Goal: Task Accomplishment & Management: Complete application form

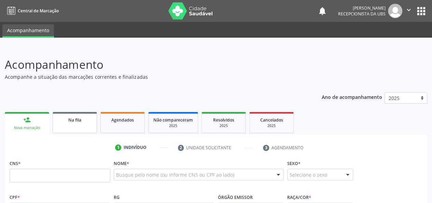
click at [71, 130] on link "Na fila" at bounding box center [75, 122] width 44 height 21
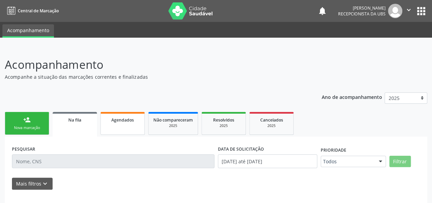
click at [109, 125] on link "Agendados" at bounding box center [122, 123] width 44 height 23
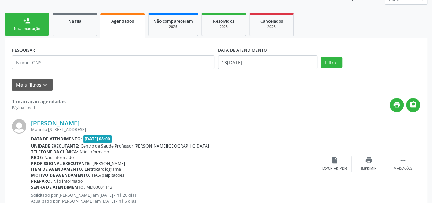
scroll to position [123, 0]
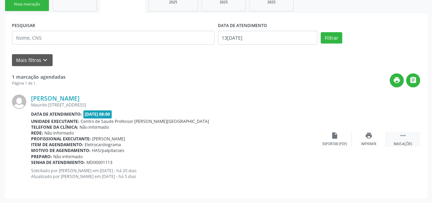
click at [402, 140] on div " Mais ações" at bounding box center [403, 139] width 34 height 15
click at [342, 145] on div "Cancelar" at bounding box center [335, 143] width 16 height 5
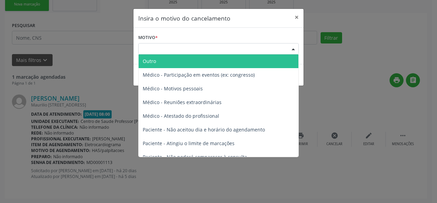
click at [163, 46] on div "Escolha o motivo" at bounding box center [218, 49] width 161 height 12
click at [146, 59] on span "Outro" at bounding box center [149, 61] width 13 height 6
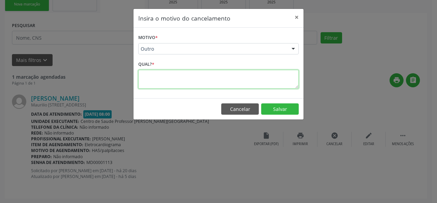
click at [144, 79] on textarea at bounding box center [218, 79] width 161 height 19
type textarea "Av"
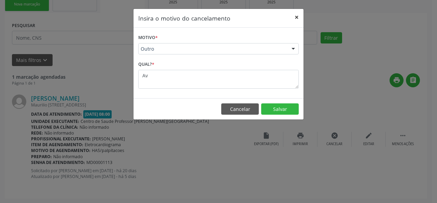
click at [296, 17] on button "×" at bounding box center [297, 17] width 14 height 17
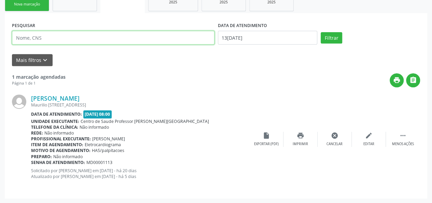
click at [57, 37] on input "text" at bounding box center [113, 38] width 203 height 14
type input "valmir"
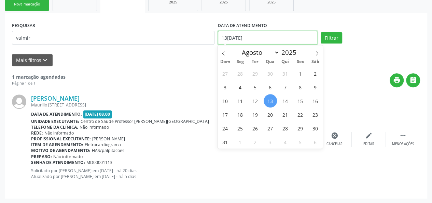
click at [265, 35] on input "13/08/2025" at bounding box center [267, 38] width 99 height 14
click at [223, 54] on icon at bounding box center [223, 53] width 5 height 5
select select "6"
click at [253, 73] on span "1" at bounding box center [255, 73] width 13 height 13
type input "01/07/2025"
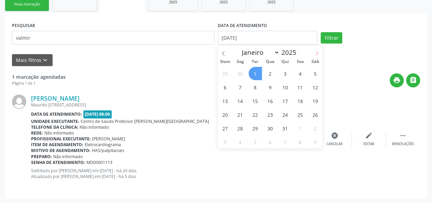
click at [316, 52] on icon at bounding box center [317, 53] width 5 height 5
select select "7"
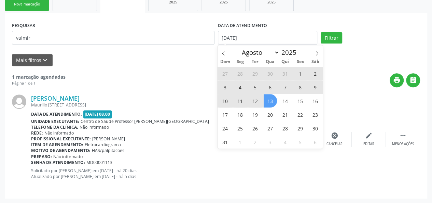
click at [268, 102] on span "13" at bounding box center [270, 100] width 13 height 13
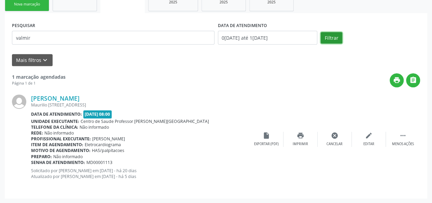
click at [337, 39] on button "Filtrar" at bounding box center [332, 38] width 22 height 12
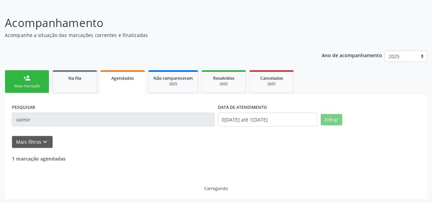
scroll to position [20, 0]
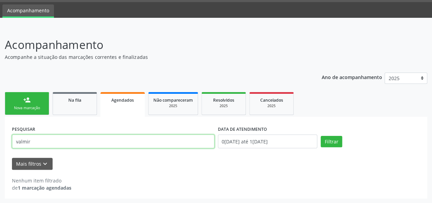
click at [39, 139] on input "valmir" at bounding box center [113, 141] width 203 height 14
click at [29, 138] on input "valmir" at bounding box center [113, 141] width 203 height 14
type input "v"
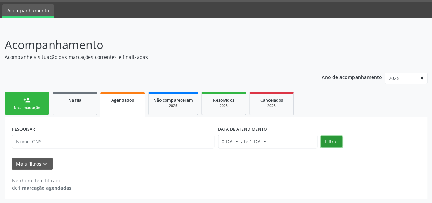
click at [327, 141] on button "Filtrar" at bounding box center [332, 142] width 22 height 12
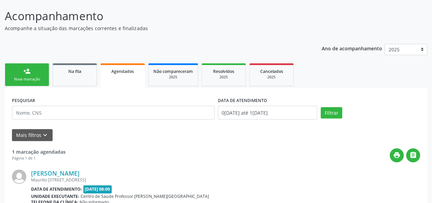
scroll to position [122, 0]
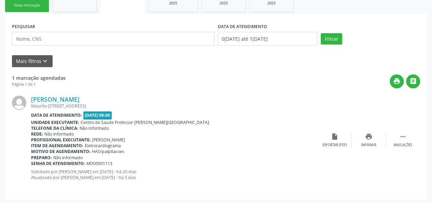
click at [25, 7] on div "Nova marcação" at bounding box center [27, 5] width 34 height 5
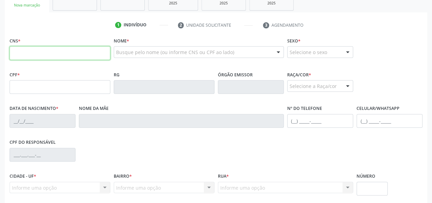
click at [27, 51] on input "text" at bounding box center [60, 53] width 101 height 14
paste input "704 2042 8154 9280"
type input "704 2042 8154 9280"
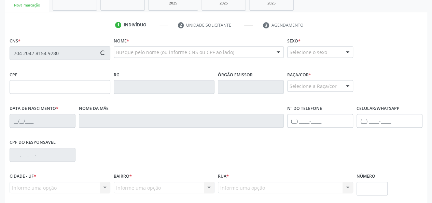
type input "043.752.574-07"
type input "04/02/1976"
type input "Josefa Pedro da Silva"
type input "(82) 99931-9522"
type input "01"
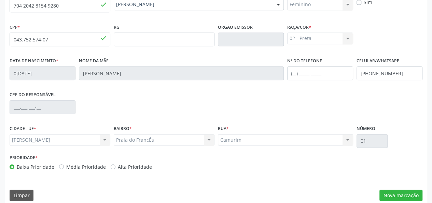
scroll to position [177, 0]
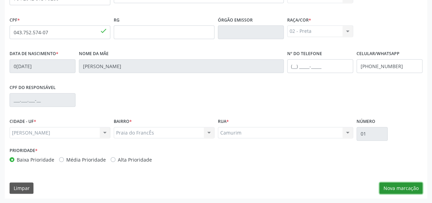
click at [392, 186] on button "Nova marcação" at bounding box center [401, 188] width 43 height 12
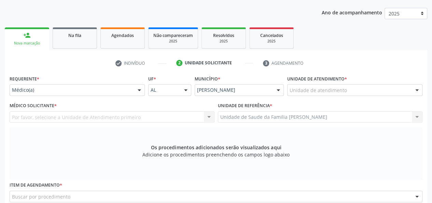
scroll to position [74, 0]
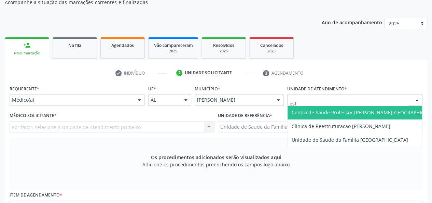
type input "esta"
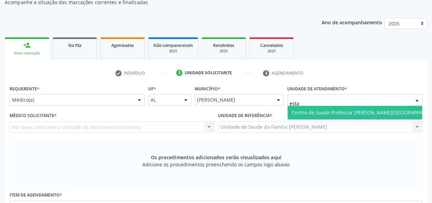
click at [313, 108] on span "Centro de Saude Professor [PERSON_NAME][GEOGRAPHIC_DATA]" at bounding box center [366, 113] width 157 height 14
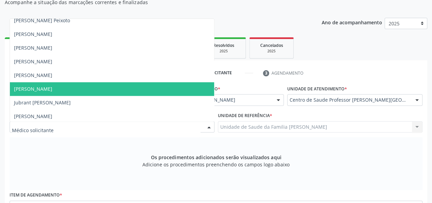
scroll to position [376, 0]
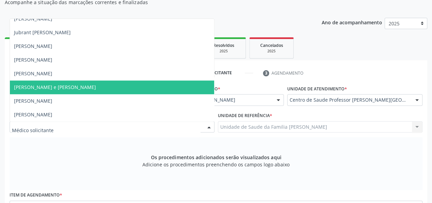
click at [61, 84] on span "Manuela Oliveira e Silva Antunes" at bounding box center [55, 87] width 82 height 6
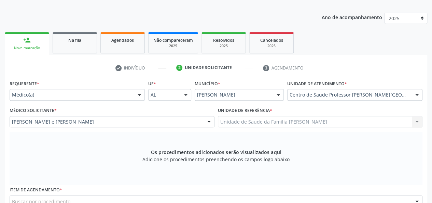
scroll to position [177, 0]
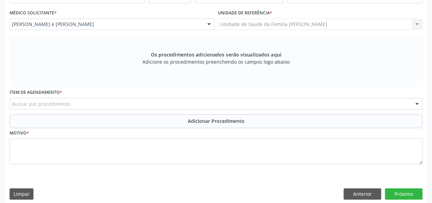
click at [75, 81] on div "Requerente * Médico(a) Médico(a) Enfermeiro(a) Paciente Nenhum resultado encont…" at bounding box center [216, 77] width 413 height 193
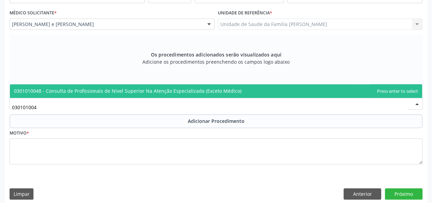
type input "0301010048"
click at [51, 91] on span "0301010048 - Consulta de Profissionais de Nivel Superior Na Atenção Especializa…" at bounding box center [128, 90] width 228 height 6
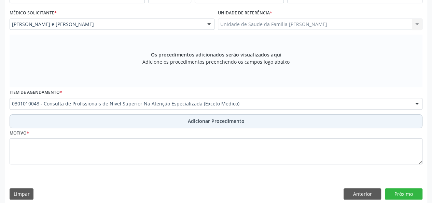
click at [185, 120] on button "Adicionar Procedimento" at bounding box center [216, 121] width 413 height 14
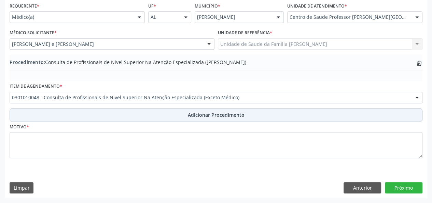
scroll to position [156, 0]
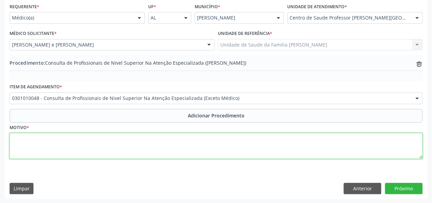
click at [16, 144] on textarea at bounding box center [216, 146] width 413 height 26
type textarea "Pisicologo- CID F.41.1"
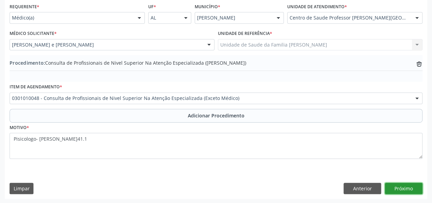
click at [399, 189] on button "Próximo" at bounding box center [404, 188] width 38 height 12
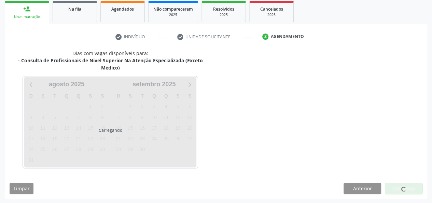
scroll to position [131, 0]
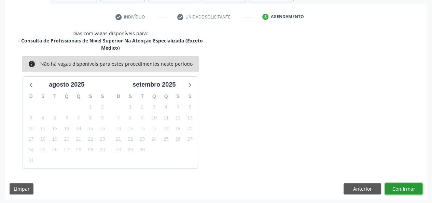
click at [406, 183] on button "Confirmar" at bounding box center [404, 189] width 38 height 12
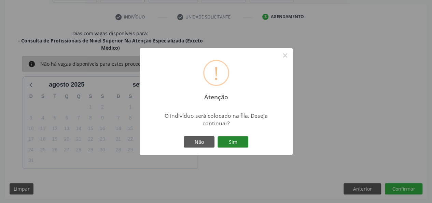
click at [247, 142] on button "Sim" at bounding box center [233, 142] width 31 height 12
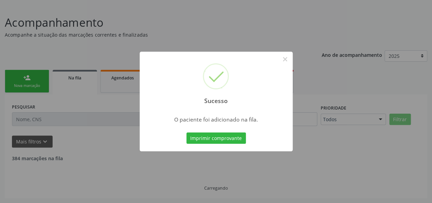
scroll to position [34, 0]
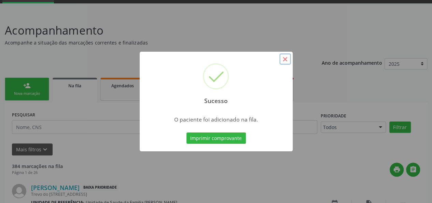
click at [286, 55] on button "×" at bounding box center [285, 59] width 12 height 12
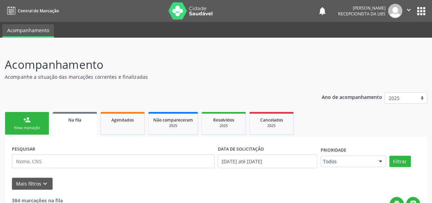
scroll to position [0, 0]
click at [25, 127] on div "Nova marcação" at bounding box center [27, 127] width 34 height 5
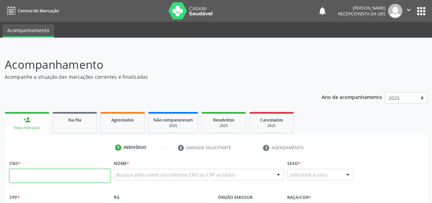
drag, startPoint x: 16, startPoint y: 172, endPoint x: 12, endPoint y: 172, distance: 4.2
click at [12, 172] on input "text" at bounding box center [60, 175] width 101 height 14
paste input "704 2042 8154 9280"
type input "704 2042 8154 9280"
type input "043.752.574-07"
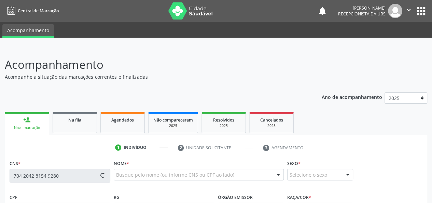
type input "04/02/1976"
type input "Josefa Pedro da Silva"
type input "(82) 99931-9522"
type input "01"
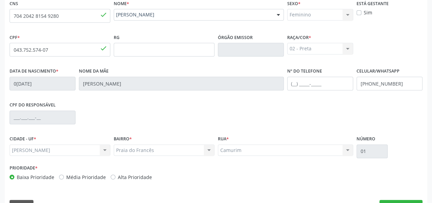
scroll to position [177, 0]
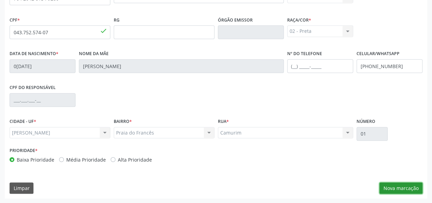
click at [412, 187] on button "Nova marcação" at bounding box center [401, 188] width 43 height 12
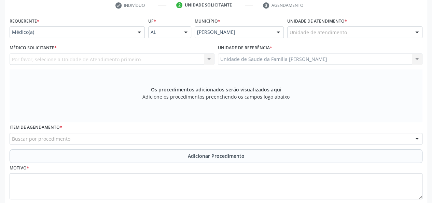
scroll to position [109, 0]
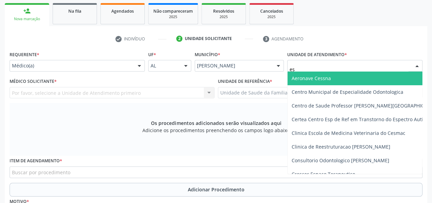
type input "est"
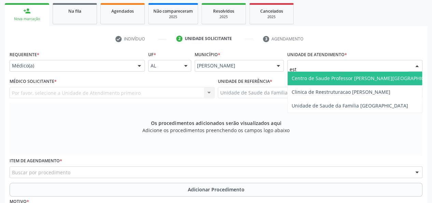
click at [321, 79] on span "Centro de Saude Professor [PERSON_NAME][GEOGRAPHIC_DATA]" at bounding box center [366, 78] width 149 height 6
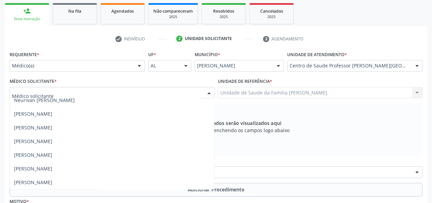
scroll to position [428, 0]
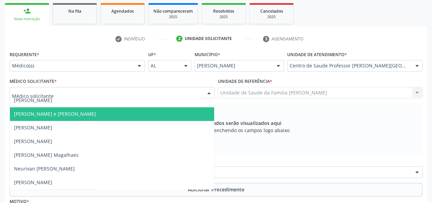
click at [71, 112] on span "Manuela Oliveira e Silva Antunes" at bounding box center [55, 113] width 82 height 6
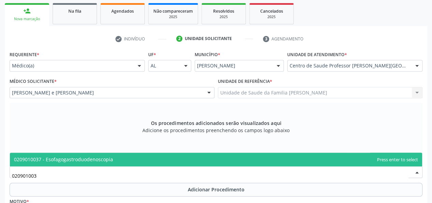
type input "0209010037"
click at [83, 161] on span "0209010037 - Esofagogastroduodenoscopia" at bounding box center [63, 159] width 99 height 6
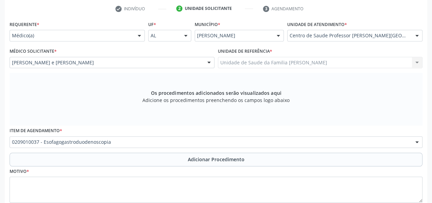
scroll to position [177, 0]
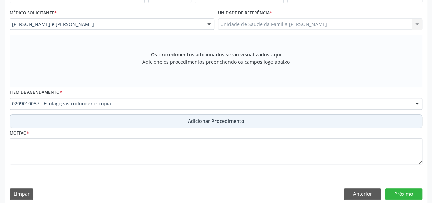
click at [215, 123] on span "Adicionar Procedimento" at bounding box center [216, 120] width 57 height 7
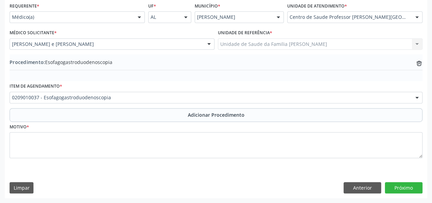
scroll to position [156, 0]
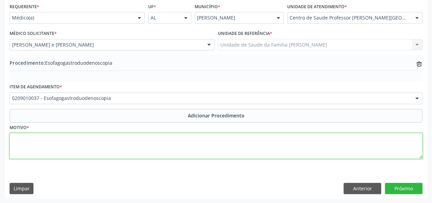
click at [14, 147] on textarea at bounding box center [216, 146] width 413 height 26
type textarea "Dor epigastrica a esclar"
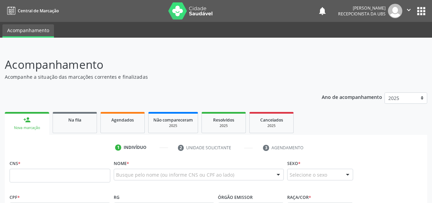
scroll to position [156, 0]
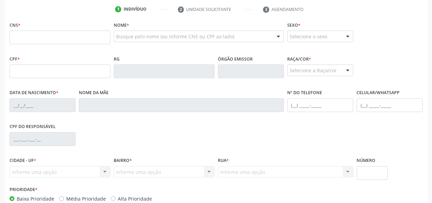
scroll to position [122, 0]
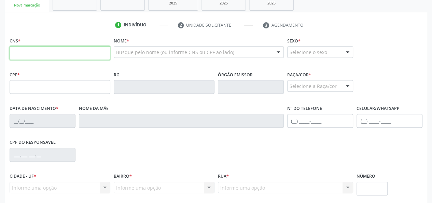
paste input "704 2042 8154 9280"
type input "704 2042 8154 9280"
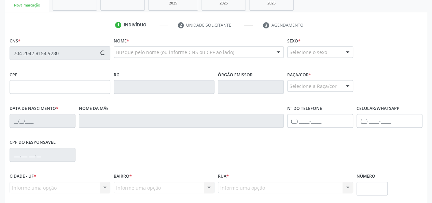
type input "043.752.574-07"
type input "04/02/1976"
type input "Josefa Pedro da Silva"
type input "(82) 99931-9522"
type input "01"
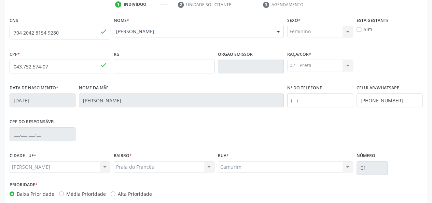
scroll to position [177, 0]
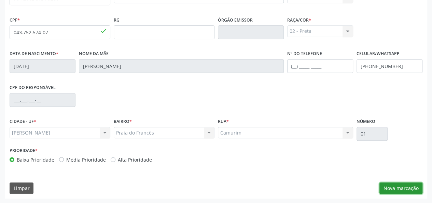
click at [408, 190] on button "Nova marcação" at bounding box center [401, 188] width 43 height 12
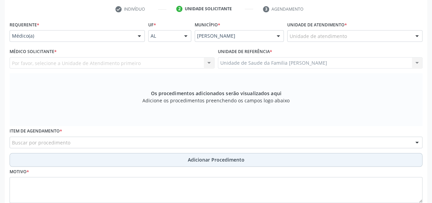
scroll to position [74, 0]
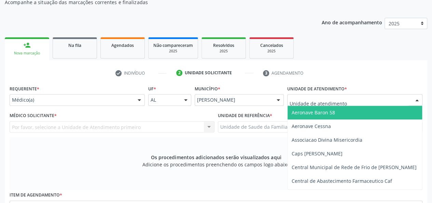
click at [310, 104] on input "text" at bounding box center [349, 103] width 119 height 14
click at [295, 98] on input "text" at bounding box center [349, 103] width 119 height 14
click at [297, 100] on input "text" at bounding box center [349, 103] width 119 height 14
click at [306, 103] on input "text" at bounding box center [349, 103] width 119 height 14
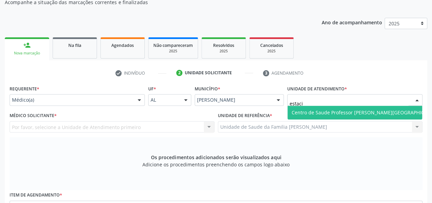
type input "estacio"
click at [318, 108] on span "Centro de Saude Professor [PERSON_NAME][GEOGRAPHIC_DATA]" at bounding box center [366, 113] width 157 height 14
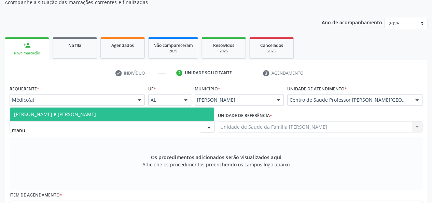
type input "manue"
click at [48, 112] on span "Manuela Oliveira e Silva Antunes" at bounding box center [55, 114] width 82 height 6
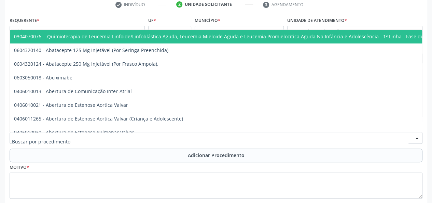
scroll to position [6, 0]
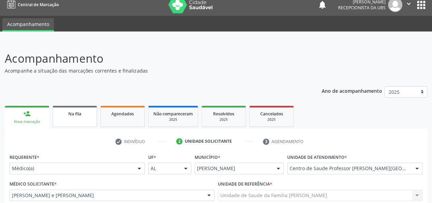
click at [69, 118] on link "Na fila" at bounding box center [75, 116] width 44 height 21
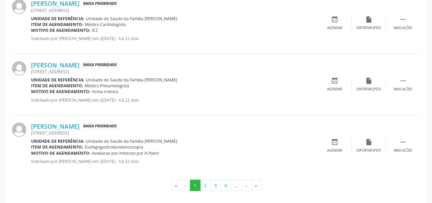
scroll to position [967, 0]
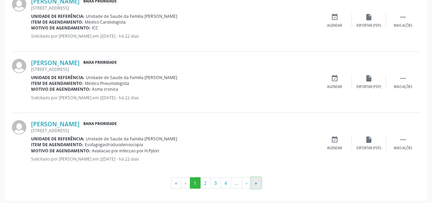
click at [258, 182] on button "»" at bounding box center [256, 183] width 10 height 12
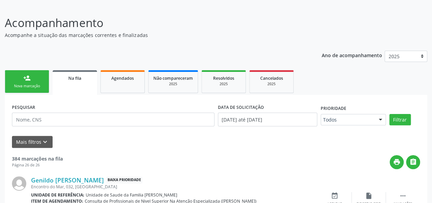
scroll to position [588, 0]
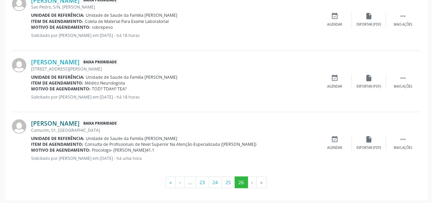
click at [57, 119] on link "Maria Jeane da Silva" at bounding box center [55, 123] width 49 height 8
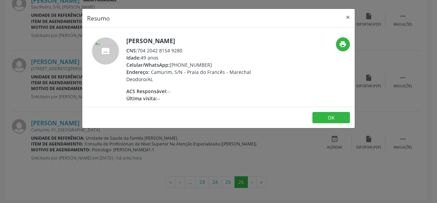
drag, startPoint x: 186, startPoint y: 49, endPoint x: 138, endPoint y: 50, distance: 47.8
click at [138, 50] on div "CNS: 704 2042 8154 9280" at bounding box center [192, 50] width 133 height 7
copy div "704 2042 8154 9280"
click at [347, 19] on button "×" at bounding box center [348, 17] width 14 height 17
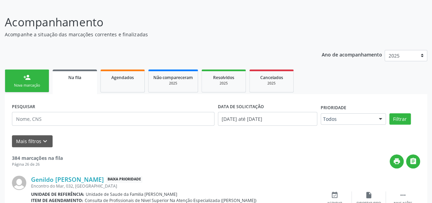
scroll to position [0, 0]
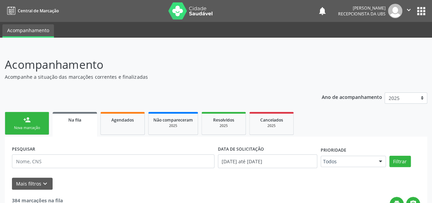
click at [26, 120] on div "person_add" at bounding box center [27, 120] width 8 height 8
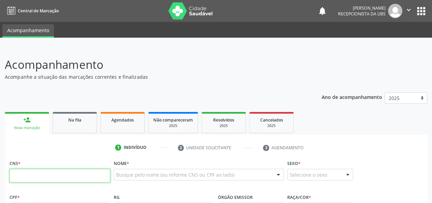
click at [36, 173] on input "text" at bounding box center [60, 175] width 101 height 14
paste input "704 2042 8154 9280"
type input "704 2042 8154 9280"
type input "043.752.574-07"
type input "04/02/1976"
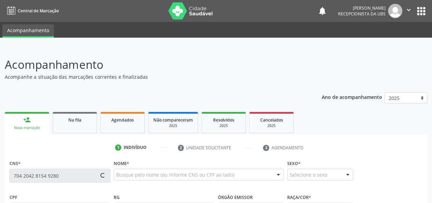
type input "Josefa Pedro da Silva"
type input "(82) 99931-9522"
type input "01"
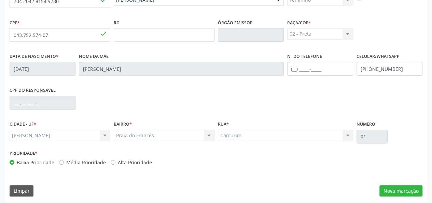
scroll to position [177, 0]
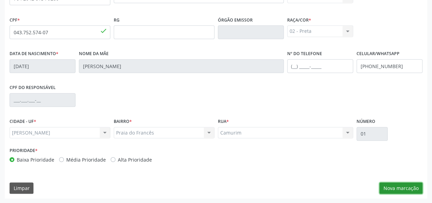
click at [395, 186] on button "Nova marcação" at bounding box center [401, 188] width 43 height 12
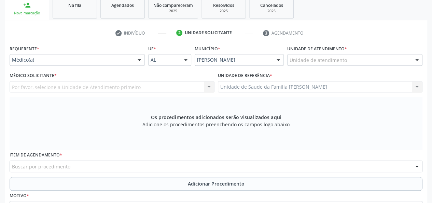
scroll to position [109, 0]
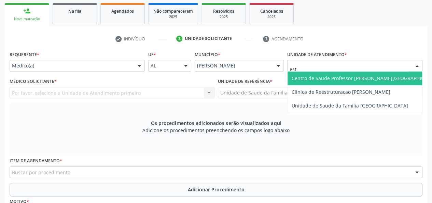
type input "esta"
click at [322, 76] on span "Centro de Saude Professor [PERSON_NAME][GEOGRAPHIC_DATA]" at bounding box center [366, 78] width 149 height 6
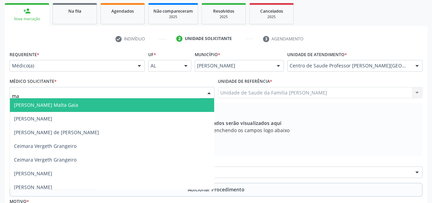
type input "man"
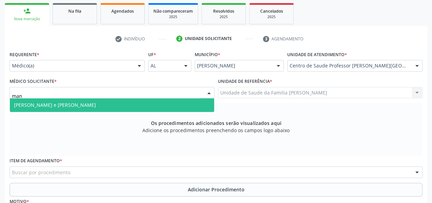
click at [24, 100] on span "Manuela Oliveira e Silva Antunes" at bounding box center [112, 105] width 204 height 14
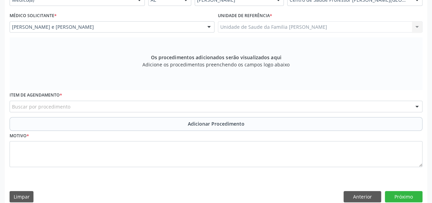
scroll to position [177, 0]
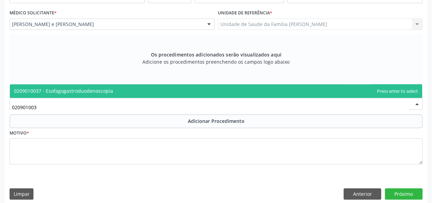
type input "0209010037"
click at [39, 91] on span "0209010037 - Esofagogastroduodenoscopia" at bounding box center [63, 90] width 99 height 6
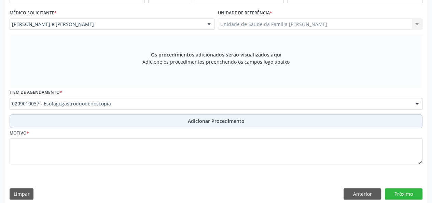
click at [187, 117] on button "Adicionar Procedimento" at bounding box center [216, 121] width 413 height 14
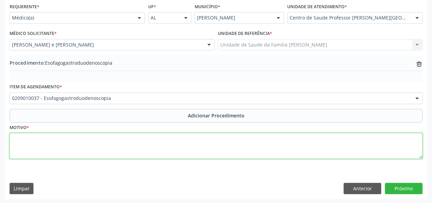
click at [38, 150] on textarea at bounding box center [216, 146] width 413 height 26
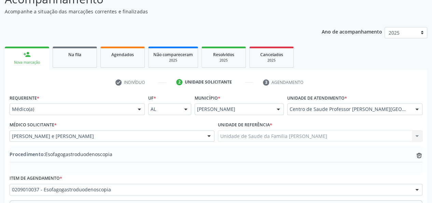
scroll to position [0, 0]
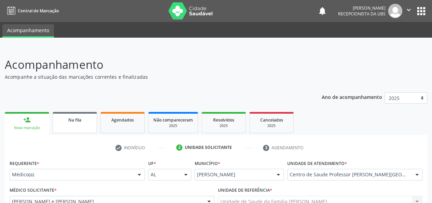
type textarea "Dor Epigas"
click at [71, 121] on span "Na fila" at bounding box center [74, 120] width 13 height 6
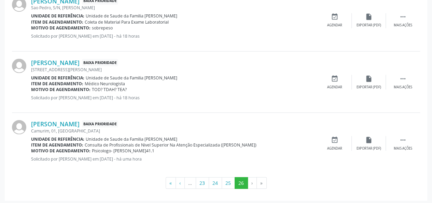
scroll to position [588, 0]
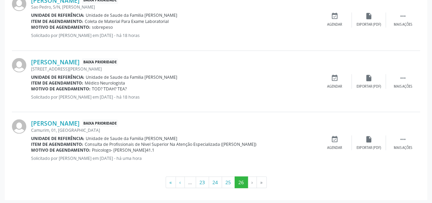
click at [261, 181] on li "»" at bounding box center [262, 182] width 10 height 12
click at [260, 181] on li "»" at bounding box center [262, 182] width 10 height 12
click at [249, 180] on li "›" at bounding box center [252, 182] width 9 height 12
click at [250, 180] on li "›" at bounding box center [252, 182] width 9 height 12
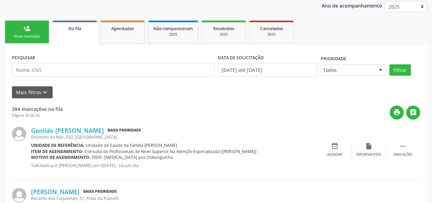
scroll to position [0, 0]
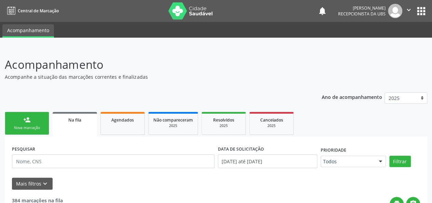
click at [23, 121] on link "person_add Nova marcação" at bounding box center [27, 123] width 44 height 23
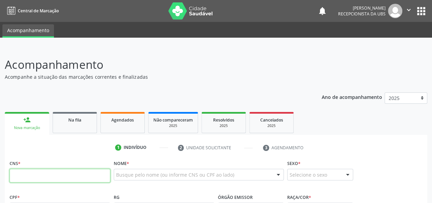
paste input "704 2042 8154 9280"
type input "704 2042 8154 9280"
type input "043.752.574-07"
type input "04/02/1976"
type input "Josefa Pedro da Silva"
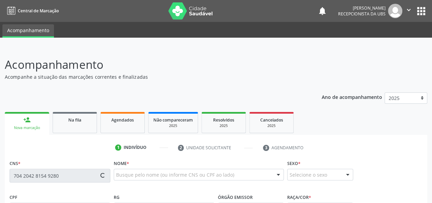
type input "(82) 99931-9522"
type input "01"
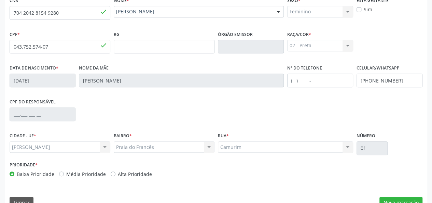
scroll to position [177, 0]
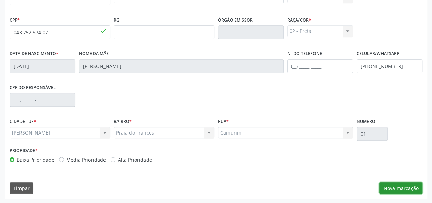
click at [404, 185] on button "Nova marcação" at bounding box center [401, 188] width 43 height 12
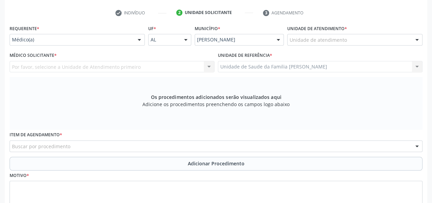
scroll to position [74, 0]
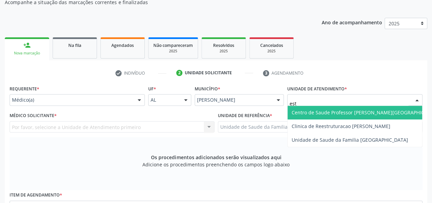
type input "esta"
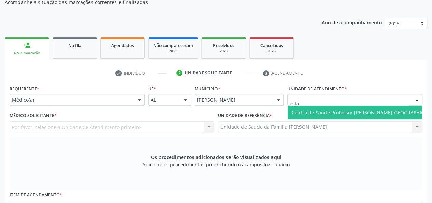
click at [336, 110] on span "Centro de Saude Professor [PERSON_NAME][GEOGRAPHIC_DATA]" at bounding box center [366, 112] width 149 height 6
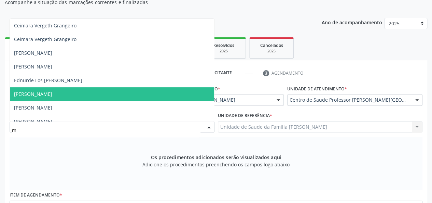
scroll to position [103, 0]
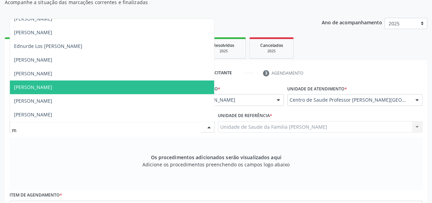
type input "ma"
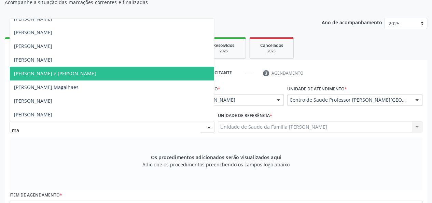
click at [51, 70] on span "Manuela Oliveira e Silva Antunes" at bounding box center [55, 73] width 82 height 6
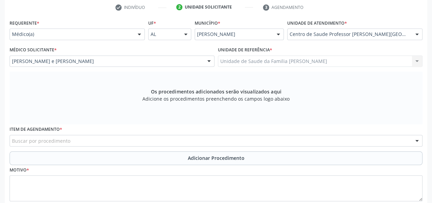
scroll to position [182, 0]
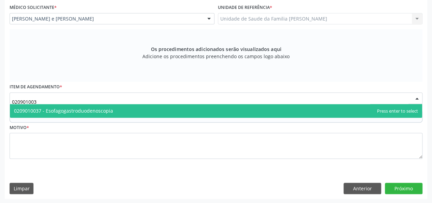
type input "0209010037"
click at [41, 111] on span "0209010037 - Esofagogastroduodenoscopia" at bounding box center [63, 110] width 99 height 6
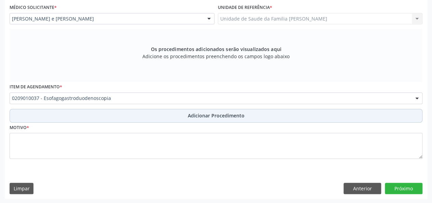
click at [194, 113] on span "Adicionar Procedimento" at bounding box center [216, 115] width 57 height 7
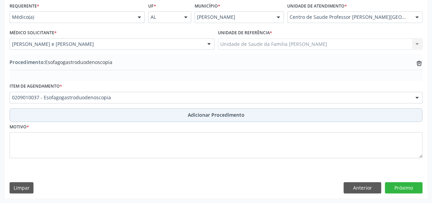
scroll to position [156, 0]
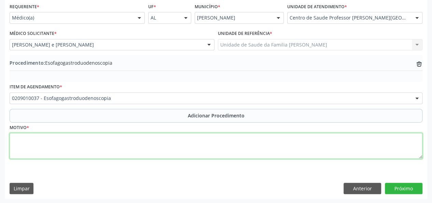
click at [24, 138] on textarea at bounding box center [216, 146] width 413 height 26
type textarea "Dor epigastrica a esclarecer"
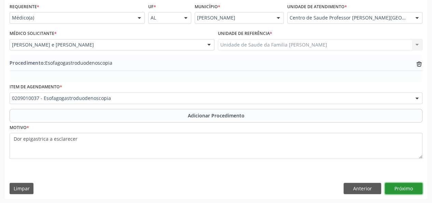
click at [399, 191] on button "Próximo" at bounding box center [404, 188] width 38 height 12
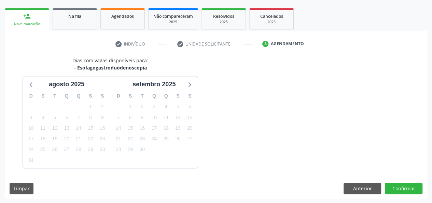
scroll to position [124, 0]
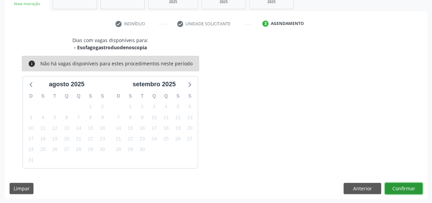
click at [399, 191] on button "Confirmar" at bounding box center [404, 188] width 38 height 12
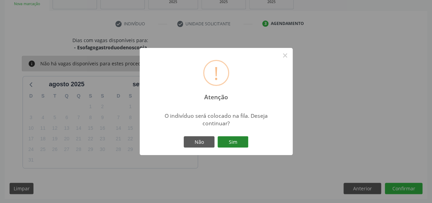
click at [238, 145] on button "Sim" at bounding box center [233, 142] width 31 height 12
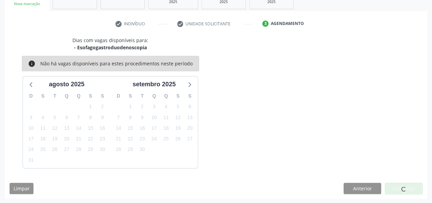
scroll to position [34, 0]
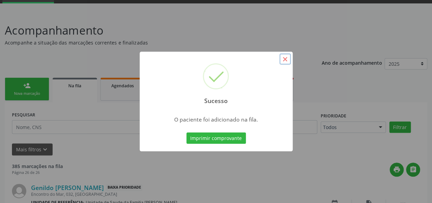
click at [283, 61] on button "×" at bounding box center [285, 59] width 12 height 12
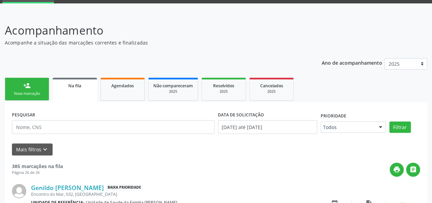
drag, startPoint x: 18, startPoint y: 86, endPoint x: 153, endPoint y: 1, distance: 160.5
click at [18, 86] on link "person_add Nova marcação" at bounding box center [27, 89] width 44 height 23
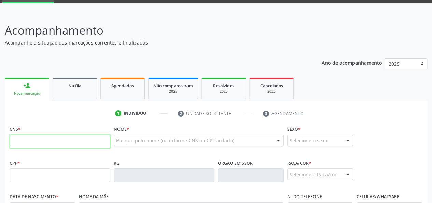
click at [34, 138] on input "text" at bounding box center [60, 141] width 101 height 14
paste input "702 8021 1645 3562"
type input "702 8021 1645 3562"
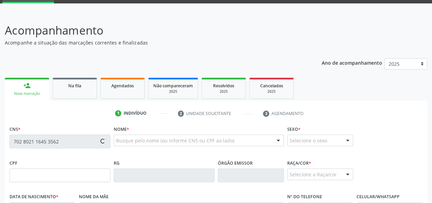
type input "047.840.984-29"
type input "14/06/1976"
type input "Marina Nascimento dos Santos"
type input "(82) 99434-9814"
type input "27"
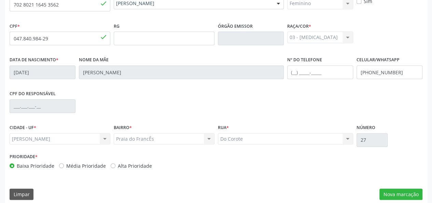
scroll to position [177, 0]
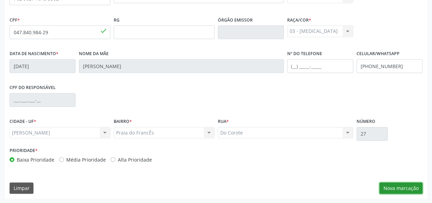
click at [387, 189] on button "Nova marcação" at bounding box center [401, 188] width 43 height 12
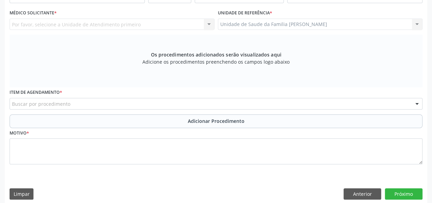
scroll to position [74, 0]
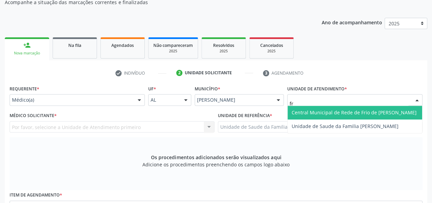
type input "fra"
click at [306, 113] on span "Unidade de Saude da Familia [PERSON_NAME]" at bounding box center [345, 112] width 107 height 6
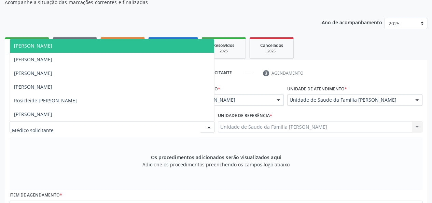
click at [49, 49] on span "[PERSON_NAME]" at bounding box center [112, 46] width 204 height 14
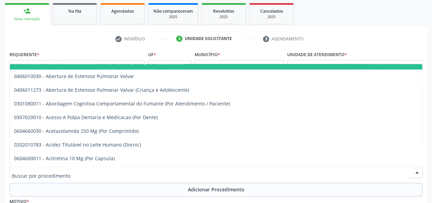
scroll to position [103, 0]
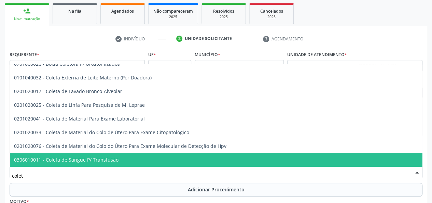
type input "coleta"
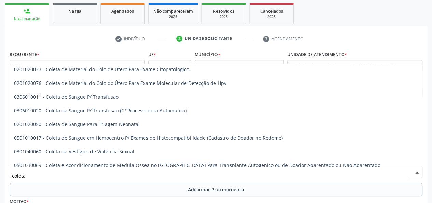
scroll to position [0, 0]
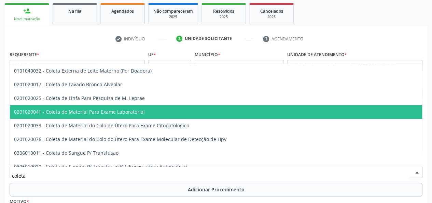
click at [89, 115] on span "0201020041 - Coleta de Material Para Exame Laboratorial" at bounding box center [256, 112] width 493 height 14
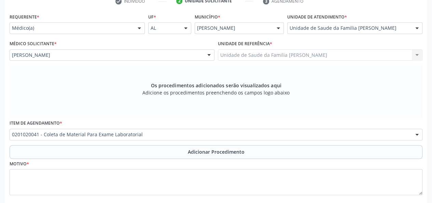
scroll to position [182, 0]
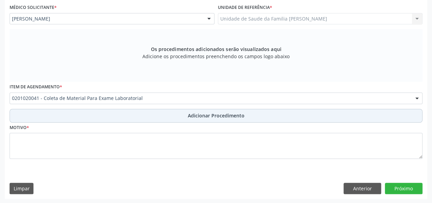
click at [190, 116] on span "Adicionar Procedimento" at bounding box center [216, 115] width 57 height 7
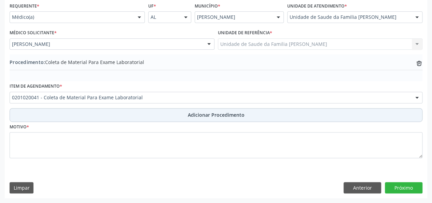
scroll to position [156, 0]
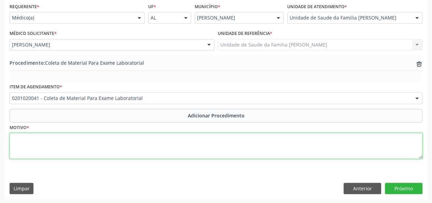
click at [23, 142] on textarea at bounding box center [216, 146] width 413 height 26
type textarea "Hiperdia"
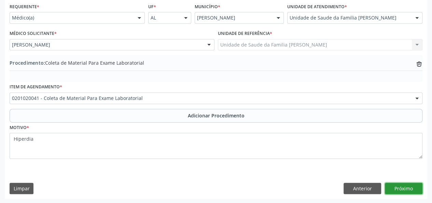
click at [407, 187] on button "Próximo" at bounding box center [404, 188] width 38 height 12
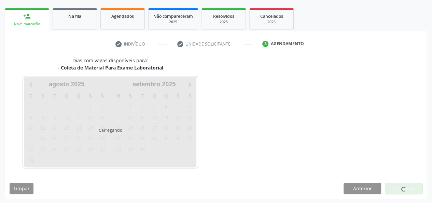
scroll to position [124, 0]
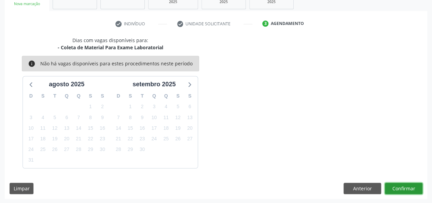
click at [406, 187] on button "Confirmar" at bounding box center [404, 188] width 38 height 12
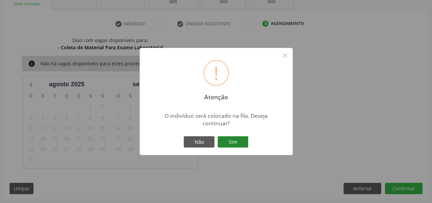
click at [234, 143] on button "Sim" at bounding box center [233, 142] width 31 height 12
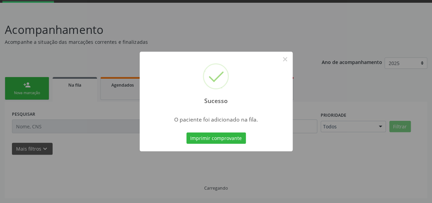
scroll to position [34, 0]
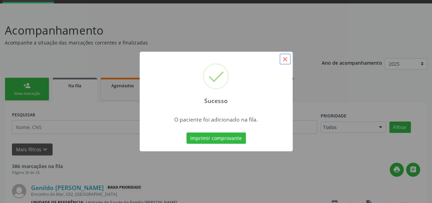
click at [285, 63] on button "×" at bounding box center [285, 59] width 12 height 12
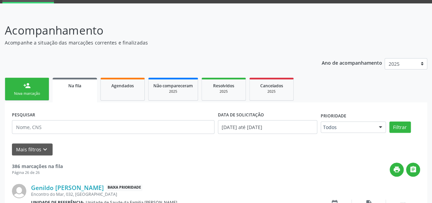
click at [35, 83] on link "person_add Nova marcação" at bounding box center [27, 89] width 44 height 23
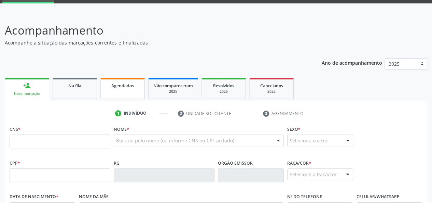
drag, startPoint x: 128, startPoint y: 82, endPoint x: 136, endPoint y: 84, distance: 8.0
click at [128, 83] on span "Agendados" at bounding box center [122, 86] width 23 height 6
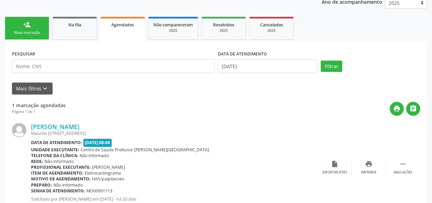
scroll to position [55, 0]
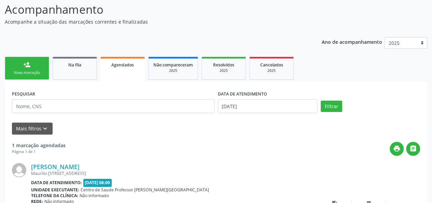
click at [14, 71] on div "Nova marcação" at bounding box center [27, 72] width 34 height 5
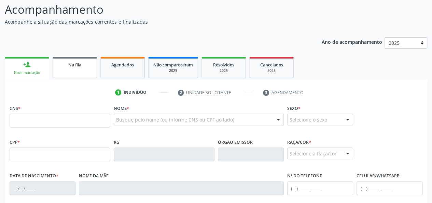
click at [75, 67] on div "Na fila" at bounding box center [75, 64] width 34 height 7
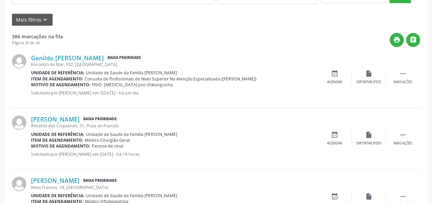
scroll to position [0, 0]
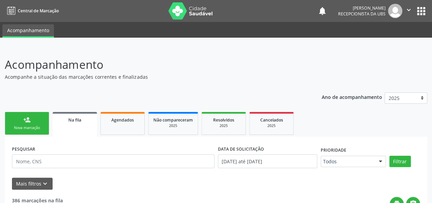
click at [35, 128] on div "Nova marcação" at bounding box center [27, 127] width 34 height 5
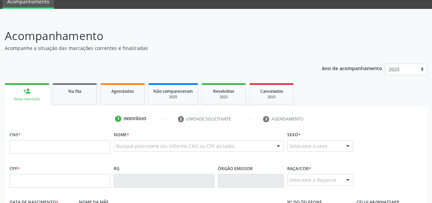
scroll to position [68, 0]
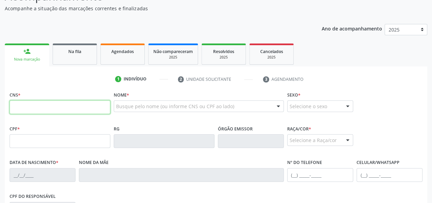
click at [24, 109] on input "text" at bounding box center [60, 107] width 101 height 14
paste input "700 4029 5409 9845"
type input "700 4029 5409 9845"
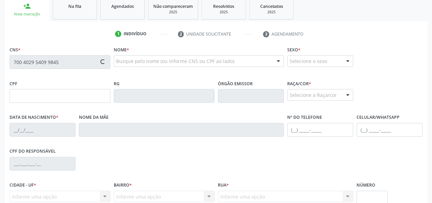
scroll to position [171, 0]
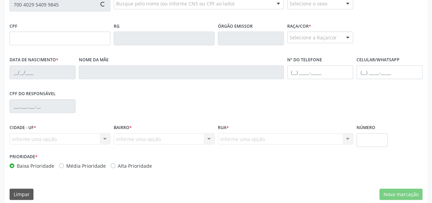
type input "287.024.764-87"
type input "09/03/1962"
type input "Esmeraldina Cunha de Queirpz"
type input "(82) 99602-4864"
type input "280"
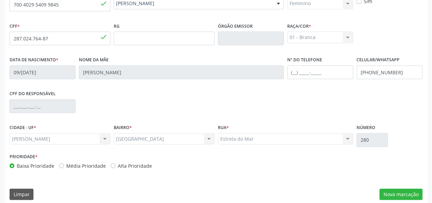
scroll to position [177, 0]
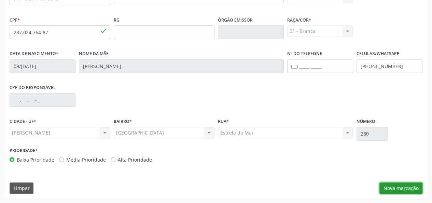
click at [394, 185] on button "Nova marcação" at bounding box center [401, 188] width 43 height 12
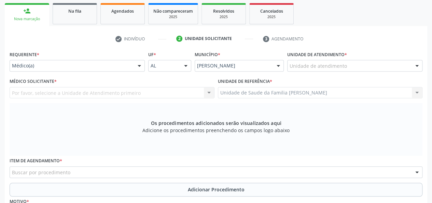
scroll to position [109, 0]
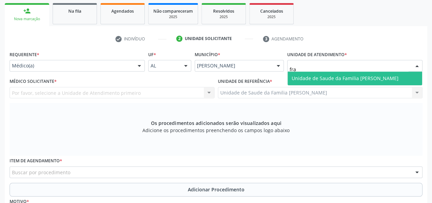
type input "fran"
click at [305, 78] on span "Unidade de Saude da Familia [PERSON_NAME]" at bounding box center [345, 78] width 107 height 6
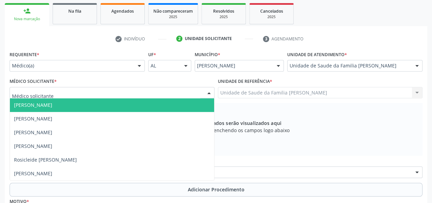
click at [29, 102] on span "[PERSON_NAME]" at bounding box center [33, 104] width 38 height 6
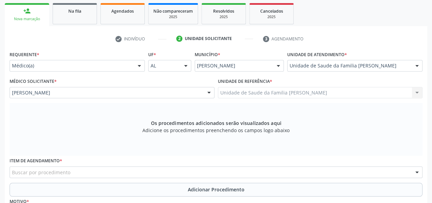
scroll to position [177, 0]
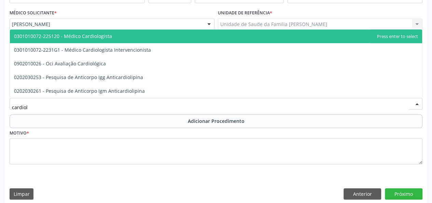
type input "cardiolo"
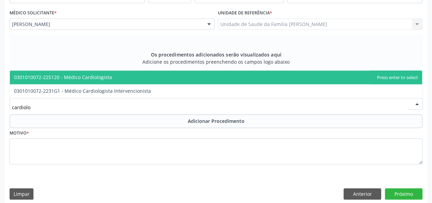
click at [102, 74] on span "0301010072-225120 - Médico Cardiologista" at bounding box center [63, 77] width 98 height 6
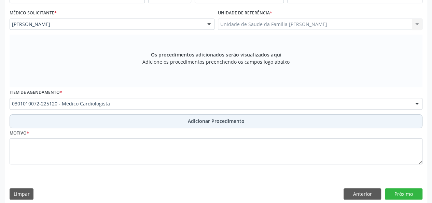
click at [208, 120] on span "Adicionar Procedimento" at bounding box center [216, 120] width 57 height 7
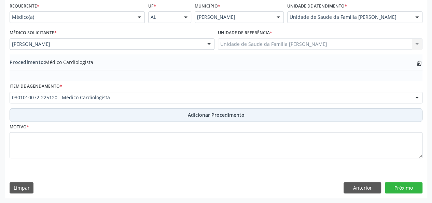
scroll to position [156, 0]
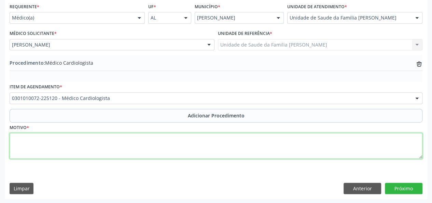
click at [24, 140] on textarea at bounding box center [216, 146] width 413 height 26
type textarea "HAS"
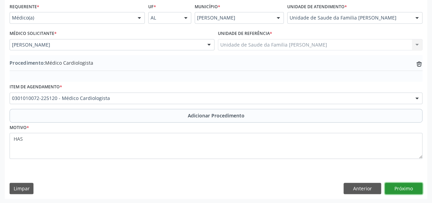
click at [392, 182] on button "Próximo" at bounding box center [404, 188] width 38 height 12
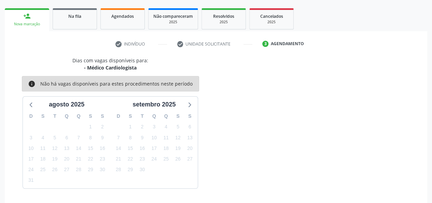
scroll to position [124, 0]
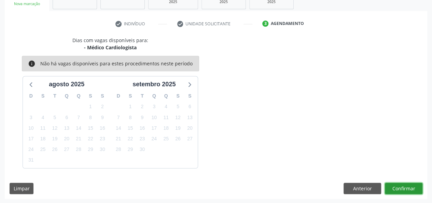
click at [392, 182] on button "Confirmar" at bounding box center [404, 188] width 38 height 12
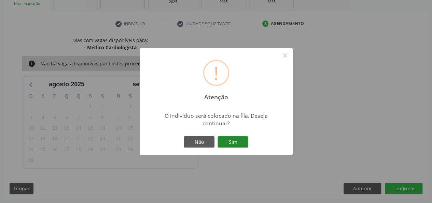
click at [242, 145] on button "Sim" at bounding box center [233, 142] width 31 height 12
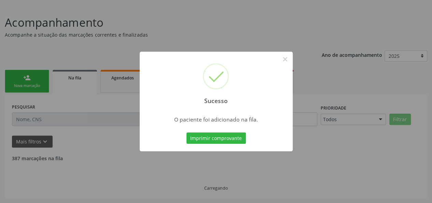
scroll to position [34, 0]
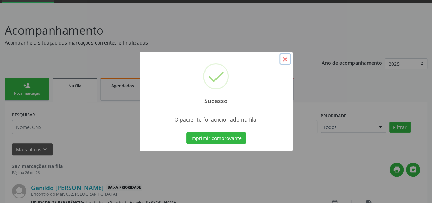
click at [286, 59] on button "×" at bounding box center [285, 59] width 12 height 12
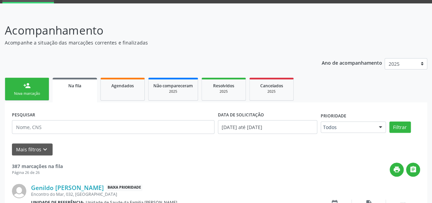
click at [42, 93] on div "Nova marcação" at bounding box center [27, 93] width 34 height 5
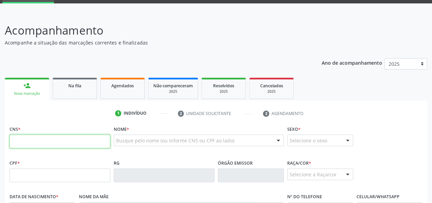
click at [51, 141] on input "text" at bounding box center [60, 141] width 101 height 14
drag, startPoint x: 60, startPoint y: 148, endPoint x: 42, endPoint y: 136, distance: 22.0
paste input "700 8019 0651 1680"
type input "700 8019 0651 1680"
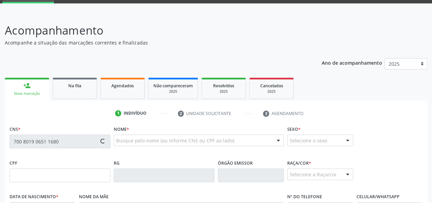
scroll to position [68, 0]
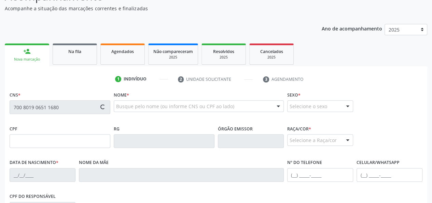
type input "107.927.224-00"
type input "20/10/1988"
type input "Marili Gama da Silva"
type input "(82) 99344-1095"
type input "S/N"
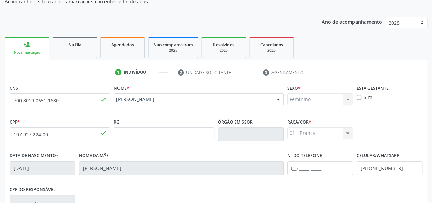
scroll to position [74, 0]
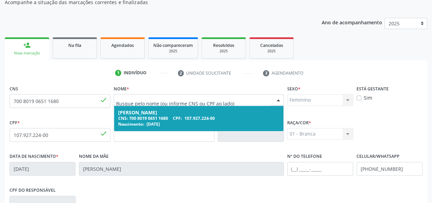
click at [126, 98] on input "text" at bounding box center [193, 103] width 154 height 14
click at [128, 110] on div "Juliane Gama da Silva" at bounding box center [198, 112] width 161 height 5
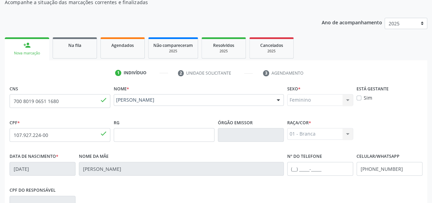
scroll to position [177, 0]
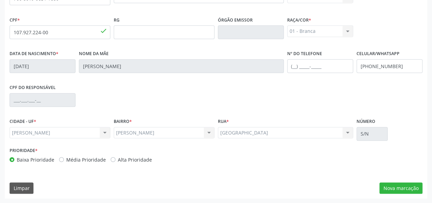
click at [396, 179] on div "CNS 700 8019 0651 1680 done Nome * Juliane Gama da Silva Juliane Gama da Silva …" at bounding box center [216, 89] width 423 height 217
click at [395, 188] on button "Nova marcação" at bounding box center [401, 188] width 43 height 12
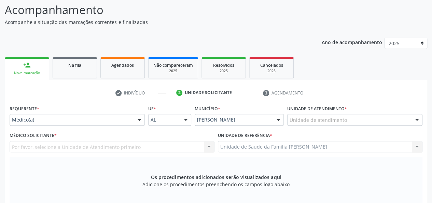
scroll to position [40, 0]
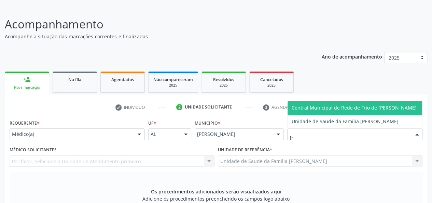
type input "fra"
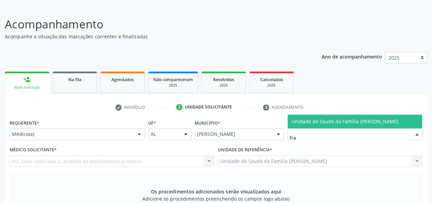
click at [304, 120] on span "Unidade de Saude da Familia [PERSON_NAME]" at bounding box center [345, 121] width 107 height 6
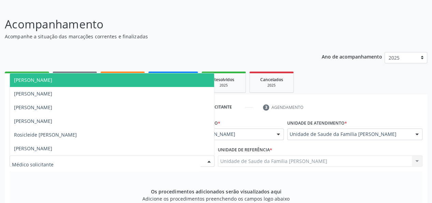
click at [45, 84] on span "[PERSON_NAME]" at bounding box center [112, 80] width 204 height 14
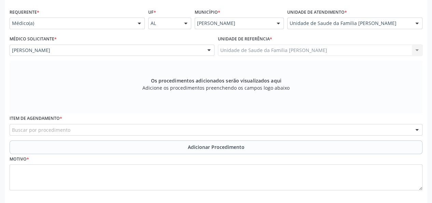
scroll to position [177, 0]
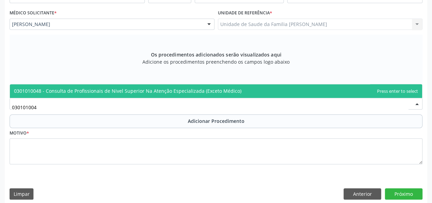
type input "0301010048"
click at [44, 93] on span "0301010048 - Consulta de Profissionais de Nivel Superior Na Atenção Especializa…" at bounding box center [128, 90] width 228 height 6
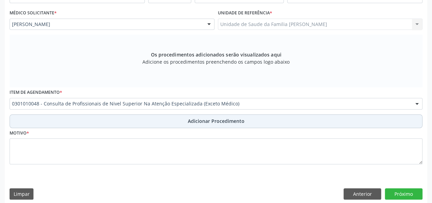
click at [220, 123] on span "Adicionar Procedimento" at bounding box center [216, 120] width 57 height 7
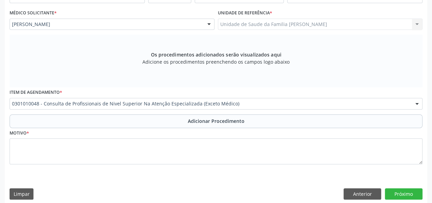
scroll to position [156, 0]
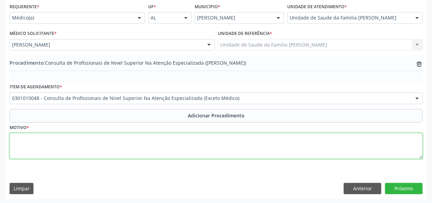
click at [16, 142] on textarea at bounding box center [216, 146] width 413 height 26
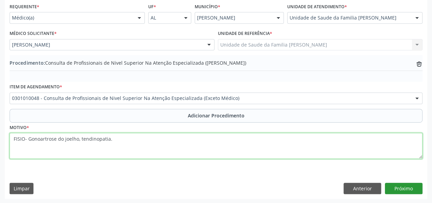
type textarea "FISIO- Gonoartrose do joelho, tendinopatia."
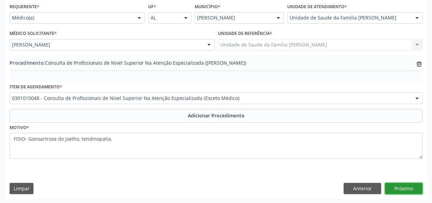
click at [398, 188] on button "Próximo" at bounding box center [404, 188] width 38 height 12
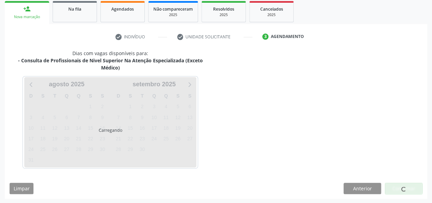
scroll to position [131, 0]
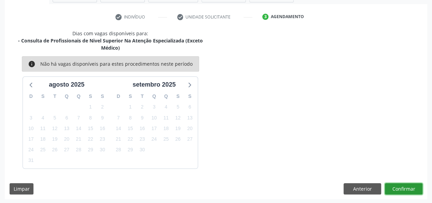
click at [403, 186] on button "Confirmar" at bounding box center [404, 189] width 38 height 12
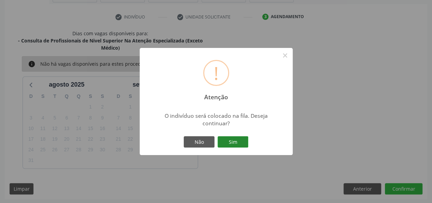
click at [232, 138] on button "Sim" at bounding box center [233, 142] width 31 height 12
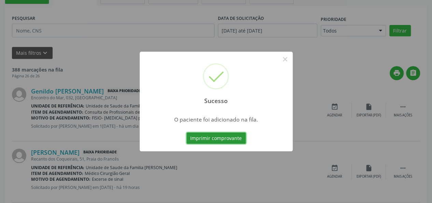
scroll to position [34, 0]
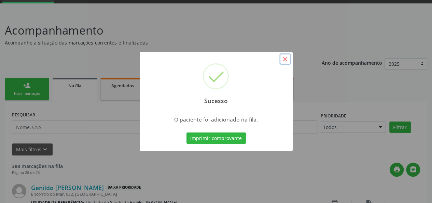
click at [287, 58] on button "×" at bounding box center [285, 59] width 12 height 12
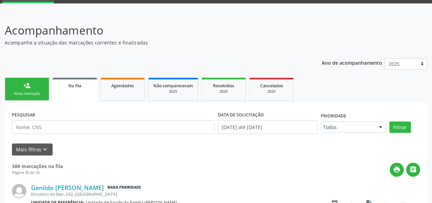
click at [35, 88] on link "person_add Nova marcação" at bounding box center [27, 89] width 44 height 23
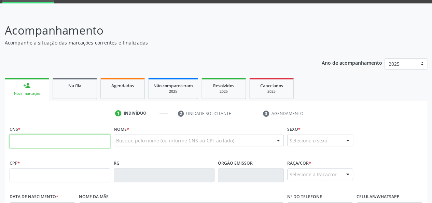
paste input "702 0048 7829 6489"
type input "702 0048 7829 6489"
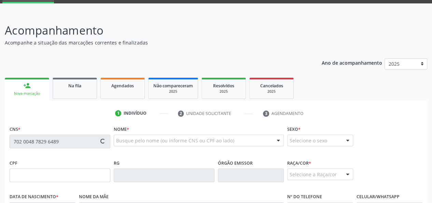
type input "126.209.818-16"
type input "22/04/1967"
type input "Luzia de Souza Maia"
type input "(82) 99349-3303"
type input "18"
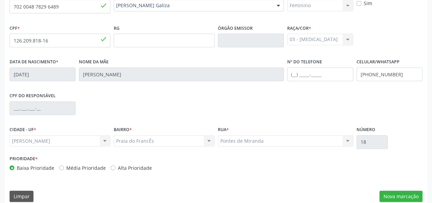
scroll to position [177, 0]
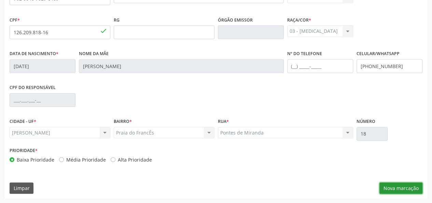
click at [397, 184] on button "Nova marcação" at bounding box center [401, 188] width 43 height 12
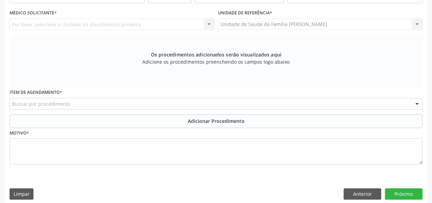
scroll to position [109, 0]
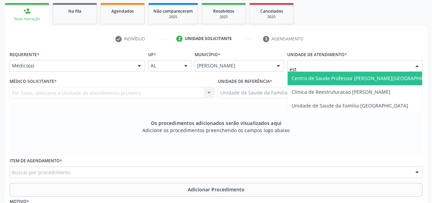
click at [316, 80] on span "Centro de Saude Professor [PERSON_NAME][GEOGRAPHIC_DATA]" at bounding box center [366, 78] width 149 height 6
type input "fra"
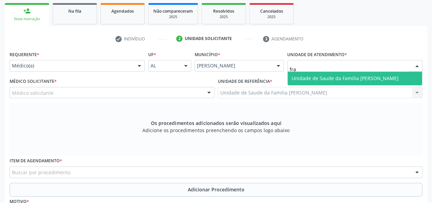
click at [307, 76] on span "Unidade de Saude da Familia [PERSON_NAME]" at bounding box center [345, 78] width 107 height 6
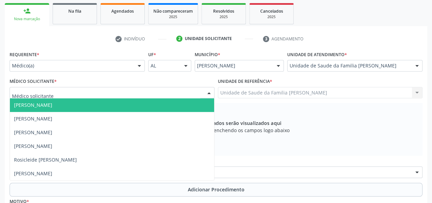
click at [44, 103] on span "[PERSON_NAME]" at bounding box center [33, 104] width 38 height 6
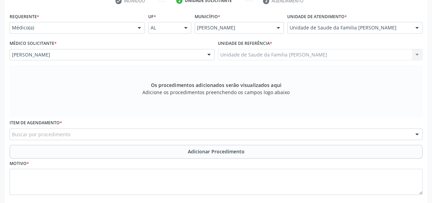
scroll to position [177, 0]
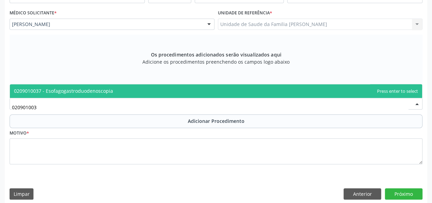
type input "0209010037"
click at [54, 93] on span "0209010037 - Esofagogastroduodenoscopia" at bounding box center [63, 90] width 99 height 6
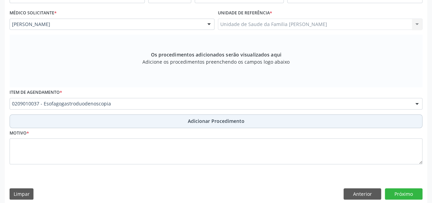
click at [219, 123] on span "Adicionar Procedimento" at bounding box center [216, 120] width 57 height 7
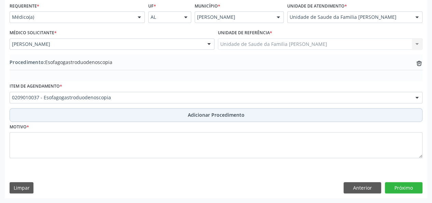
scroll to position [156, 0]
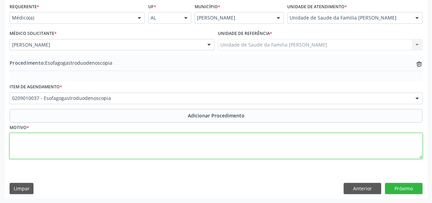
click at [21, 145] on textarea at bounding box center [216, 146] width 413 height 26
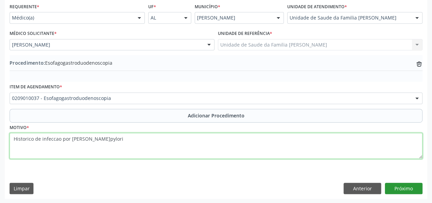
type textarea "Historico de infeccao por H.pylori"
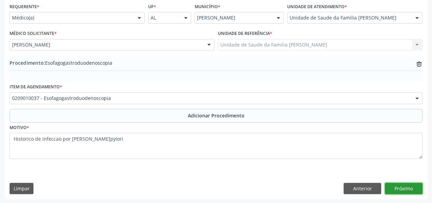
click at [406, 190] on button "Próximo" at bounding box center [404, 188] width 38 height 12
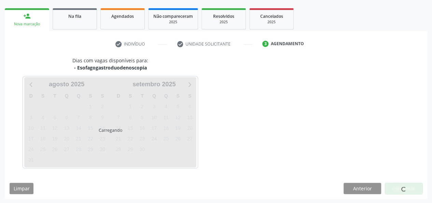
scroll to position [124, 0]
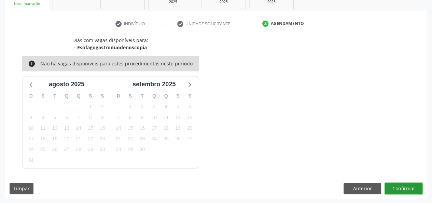
click at [404, 190] on button "Confirmar" at bounding box center [404, 188] width 38 height 12
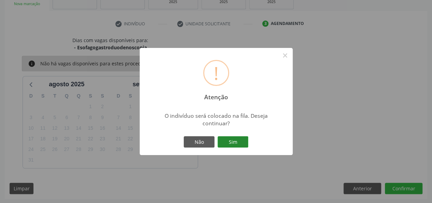
click at [235, 140] on button "Sim" at bounding box center [233, 142] width 31 height 12
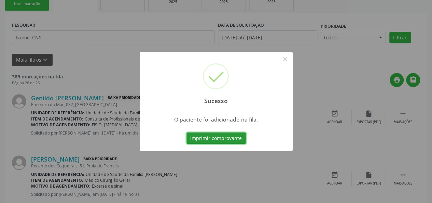
scroll to position [34, 0]
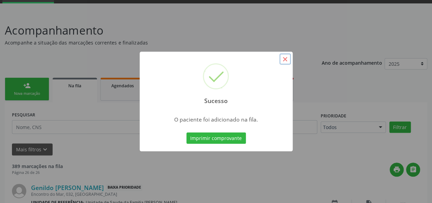
click at [284, 57] on button "×" at bounding box center [285, 59] width 12 height 12
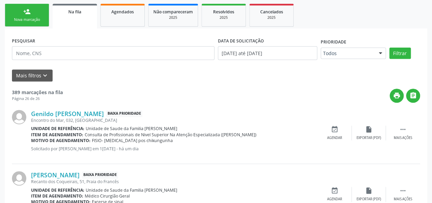
scroll to position [0, 0]
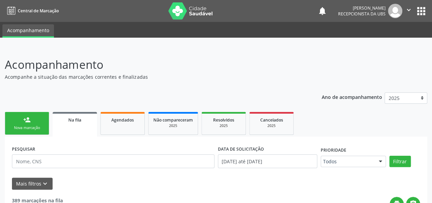
click at [29, 124] on link "person_add Nova marcação" at bounding box center [27, 123] width 44 height 23
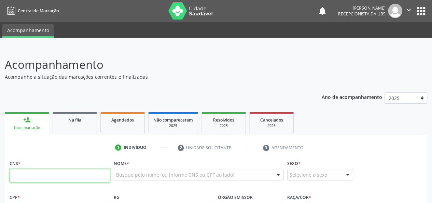
click at [31, 176] on input "text" at bounding box center [60, 175] width 101 height 14
paste input "700 8019 0651 1680"
type input "700 8019 0651 1680"
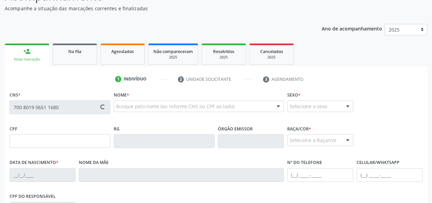
type input "107.927.224-00"
type input "20/10/1988"
type input "Marili Gama da Silva"
type input "(82) 99344-1095"
type input "S/N"
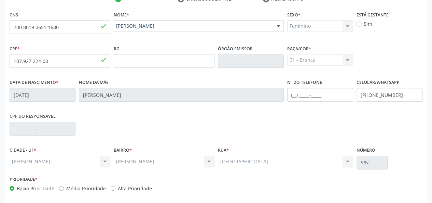
scroll to position [177, 0]
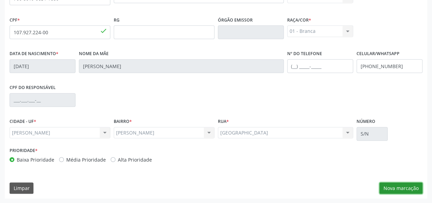
click at [401, 185] on button "Nova marcação" at bounding box center [401, 188] width 43 height 12
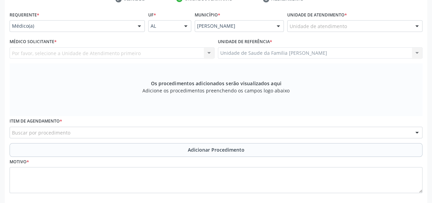
scroll to position [109, 0]
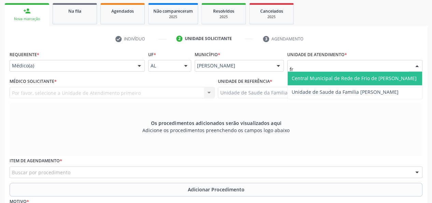
type input "fra"
click at [308, 74] on span "Unidade de Saude da Familia [PERSON_NAME]" at bounding box center [355, 78] width 135 height 14
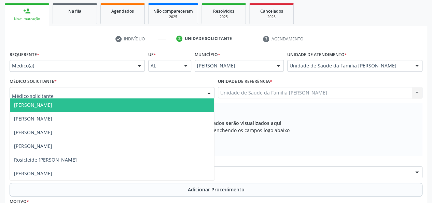
click at [35, 105] on span "[PERSON_NAME]" at bounding box center [33, 104] width 38 height 6
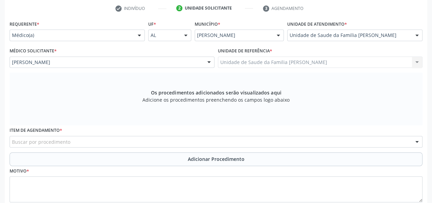
scroll to position [177, 0]
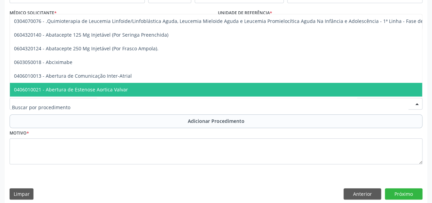
type input "1"
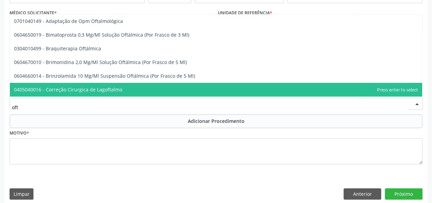
type input "ofta"
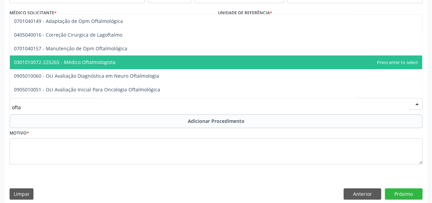
click at [89, 63] on span "0301010072-225265 - Médico Oftalmologista" at bounding box center [64, 62] width 101 height 6
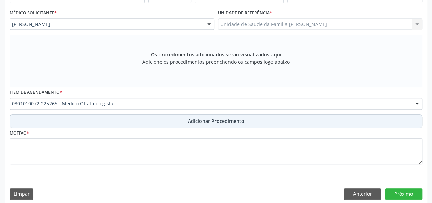
click at [202, 119] on span "Adicionar Procedimento" at bounding box center [216, 120] width 57 height 7
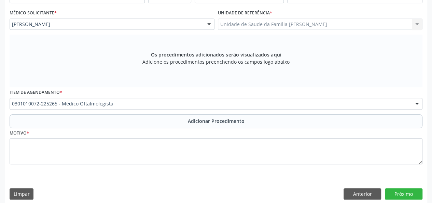
scroll to position [156, 0]
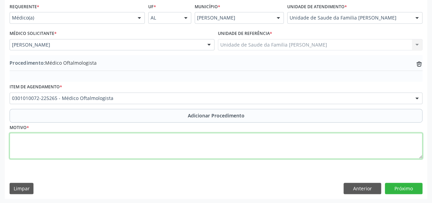
click at [28, 147] on textarea at bounding box center [216, 146] width 413 height 26
type textarea "Diminuicao da acuidade visual."
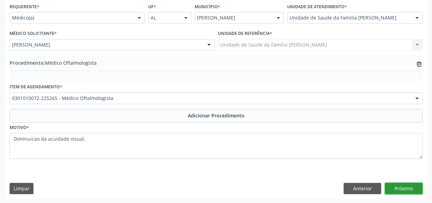
click at [407, 184] on button "Próximo" at bounding box center [404, 188] width 38 height 12
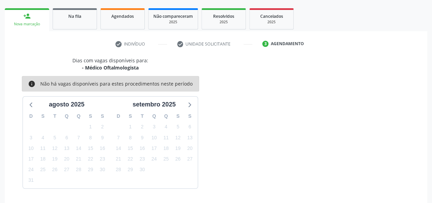
scroll to position [124, 0]
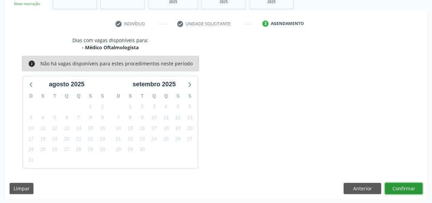
click at [407, 187] on button "Confirmar" at bounding box center [404, 188] width 38 height 12
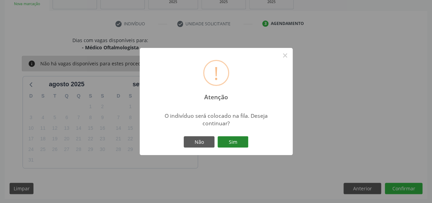
click at [236, 139] on button "Sim" at bounding box center [233, 142] width 31 height 12
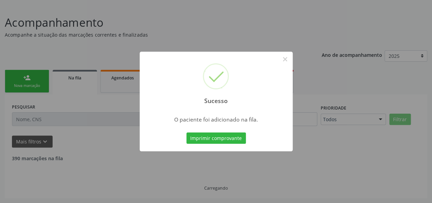
scroll to position [34, 0]
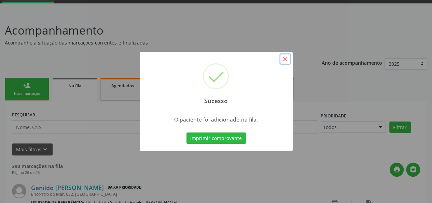
click at [286, 61] on button "×" at bounding box center [285, 59] width 12 height 12
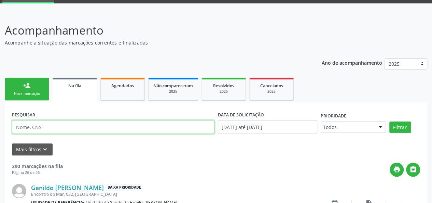
click at [40, 124] on input "text" at bounding box center [113, 127] width 203 height 14
click at [46, 123] on input "text" at bounding box center [113, 127] width 203 height 14
type input "T"
type input "Railde"
click at [390, 121] on button "Filtrar" at bounding box center [401, 127] width 22 height 12
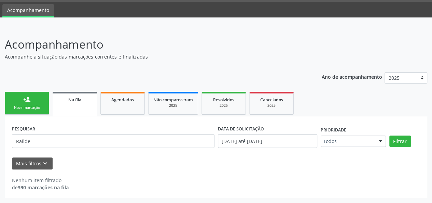
scroll to position [20, 0]
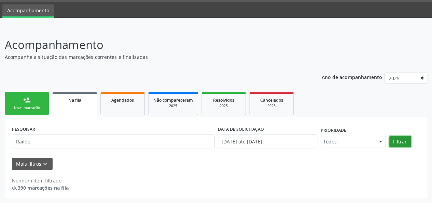
click at [400, 142] on button "Filtrar" at bounding box center [401, 142] width 22 height 12
click at [280, 105] on div "2025" at bounding box center [272, 105] width 34 height 5
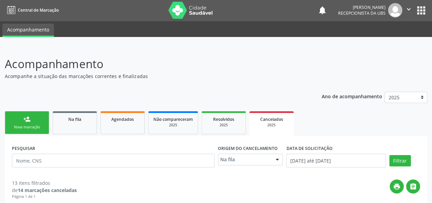
scroll to position [0, 0]
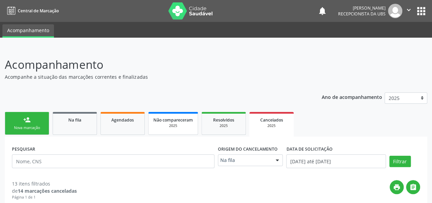
click at [175, 117] on span "Não compareceram" at bounding box center [173, 120] width 40 height 6
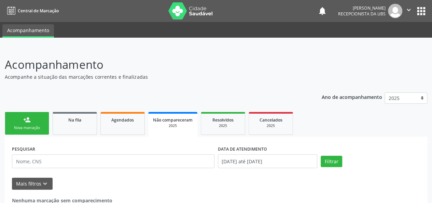
scroll to position [12, 0]
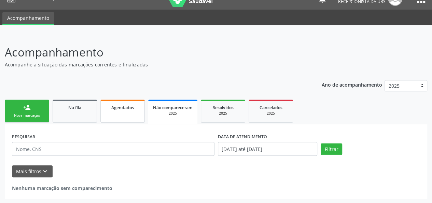
click at [124, 112] on link "Agendados" at bounding box center [122, 110] width 44 height 23
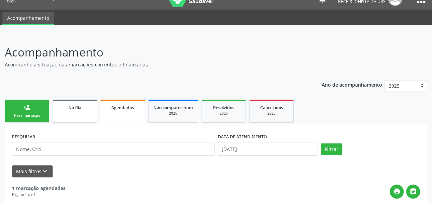
click at [79, 105] on span "Na fila" at bounding box center [74, 108] width 13 height 6
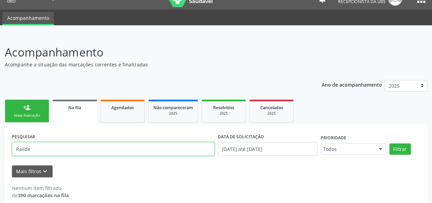
drag, startPoint x: 46, startPoint y: 151, endPoint x: 0, endPoint y: 152, distance: 45.8
click at [0, 152] on div "Acompanhamento Acompanhe a situação das marcações correntes e finalizadas Relat…" at bounding box center [216, 123] width 432 height 176
click at [21, 145] on input "text" at bounding box center [113, 149] width 203 height 14
paste input "706505375331399"
type input "706505375331399"
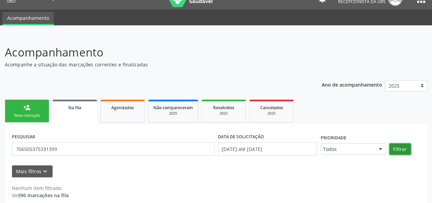
click at [401, 149] on button "Filtrar" at bounding box center [401, 149] width 22 height 12
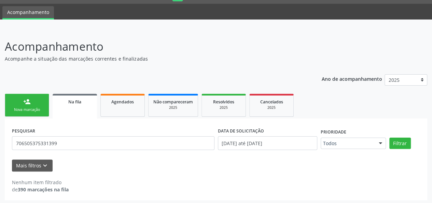
scroll to position [20, 0]
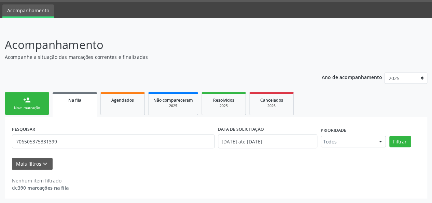
click at [44, 107] on link "person_add Nova marcação" at bounding box center [27, 103] width 44 height 23
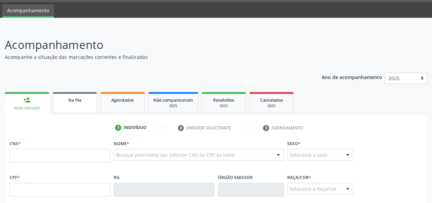
click at [76, 103] on div "Na fila" at bounding box center [75, 99] width 34 height 7
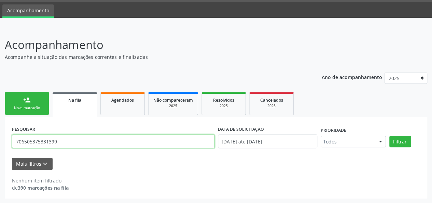
drag, startPoint x: 94, startPoint y: 141, endPoint x: 0, endPoint y: 162, distance: 96.7
click at [0, 160] on div "Acompanhamento Acompanhe a situação das marcações correntes e finalizadas Relat…" at bounding box center [216, 115] width 432 height 176
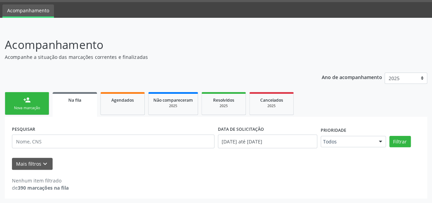
click at [27, 105] on link "person_add Nova marcação" at bounding box center [27, 103] width 44 height 23
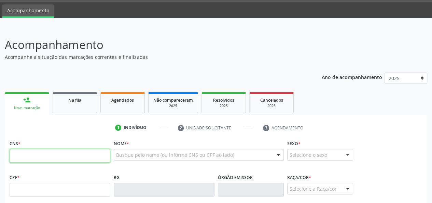
click at [39, 153] on input "text" at bounding box center [60, 156] width 101 height 14
paste input "706 5053 7533 1399"
type input "706 5053 7533 1399"
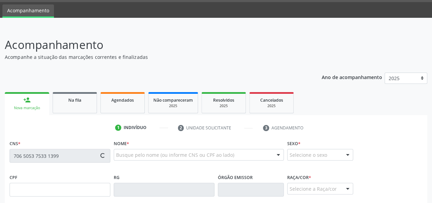
type input "969.916.075-68"
type input "03/04/1979"
type input "Maria Florice de Lima"
type input "(79) 99977-5689"
type input "S/N"
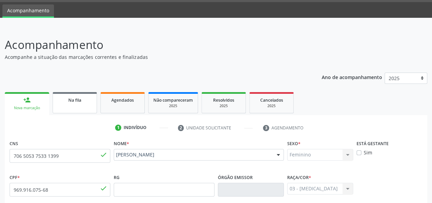
click at [77, 100] on span "Na fila" at bounding box center [74, 100] width 13 height 6
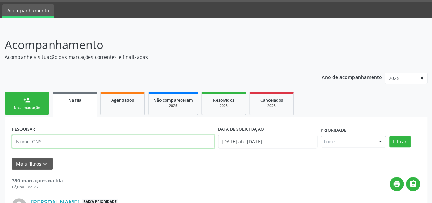
click at [55, 138] on input "text" at bounding box center [113, 141] width 203 height 14
type input "[PERSON_NAME]"
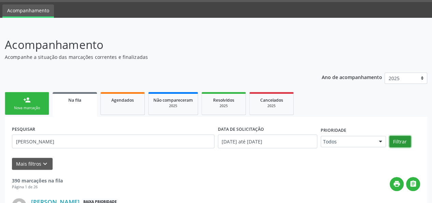
click at [399, 146] on button "Filtrar" at bounding box center [401, 142] width 22 height 12
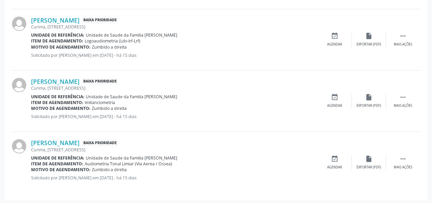
scroll to position [270, 0]
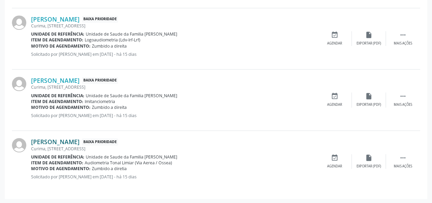
click at [59, 142] on link "[PERSON_NAME]" at bounding box center [55, 142] width 49 height 8
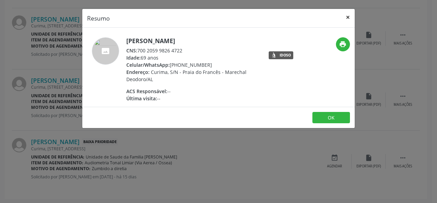
click at [346, 16] on button "×" at bounding box center [348, 17] width 14 height 17
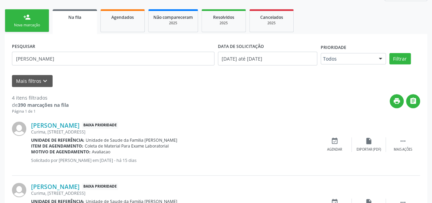
scroll to position [30, 0]
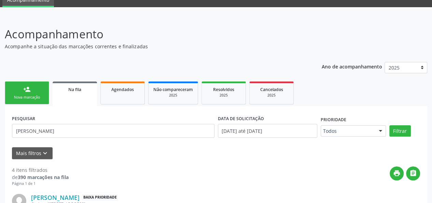
click at [21, 99] on div "Nova marcação" at bounding box center [27, 97] width 34 height 5
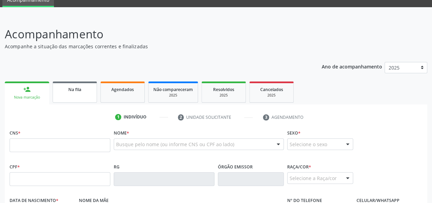
click at [77, 97] on link "Na fila" at bounding box center [75, 91] width 44 height 21
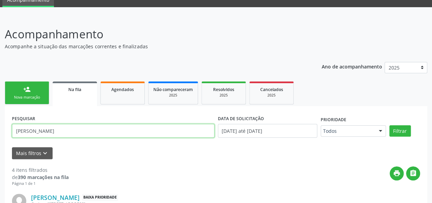
drag, startPoint x: 55, startPoint y: 130, endPoint x: 14, endPoint y: 127, distance: 40.7
click at [14, 127] on input "[PERSON_NAME]" at bounding box center [113, 131] width 203 height 14
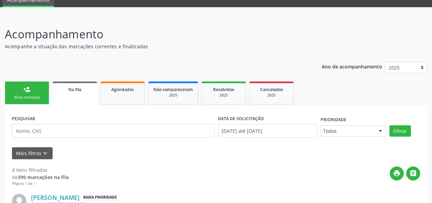
click at [36, 90] on link "person_add Nova marcação" at bounding box center [27, 92] width 44 height 23
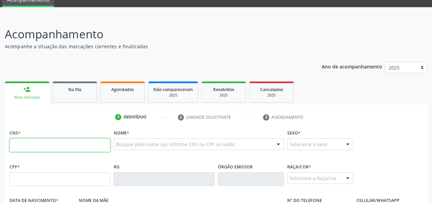
click at [29, 144] on input "text" at bounding box center [60, 145] width 101 height 14
paste input "706 5053 7533 1399"
type input "706 5053 7533 1399"
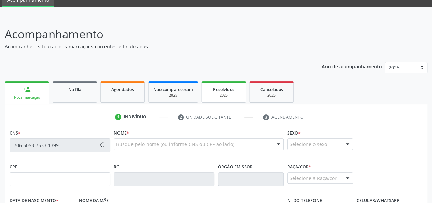
type input "969.916.075-68"
type input "03/04/1979"
type input "Maria Florice de Lima"
type input "(79) 99977-5689"
type input "S/N"
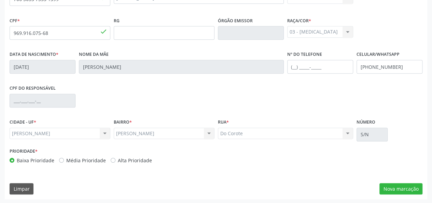
scroll to position [177, 0]
click at [399, 187] on button "Nova marcação" at bounding box center [401, 188] width 43 height 12
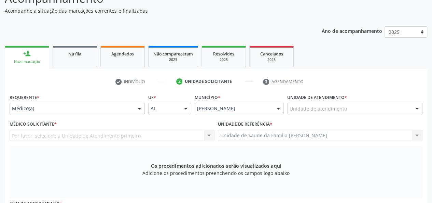
scroll to position [40, 0]
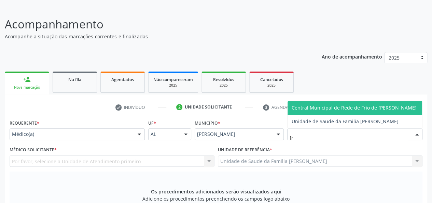
type input "fra"
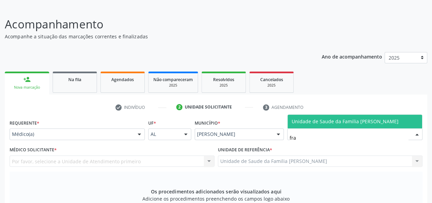
click at [326, 126] on span "Unidade de Saude da Familia [PERSON_NAME]" at bounding box center [355, 121] width 135 height 14
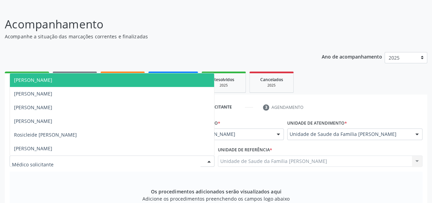
click at [29, 164] on div at bounding box center [112, 161] width 205 height 12
click at [52, 81] on span "[PERSON_NAME]" at bounding box center [33, 80] width 38 height 6
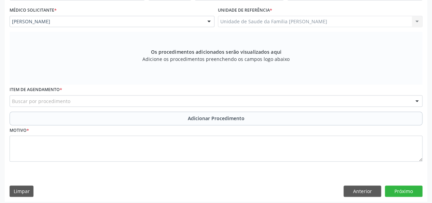
scroll to position [182, 0]
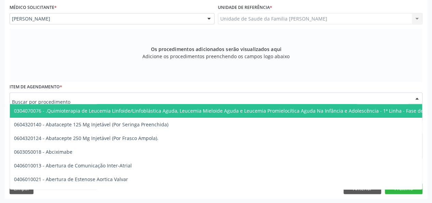
click at [22, 103] on div at bounding box center [216, 98] width 413 height 12
click at [23, 98] on input "text" at bounding box center [210, 102] width 397 height 14
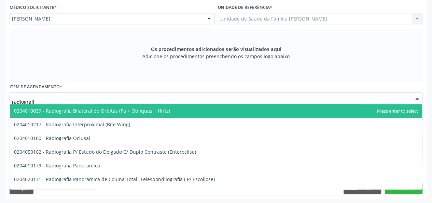
type input "radiografia"
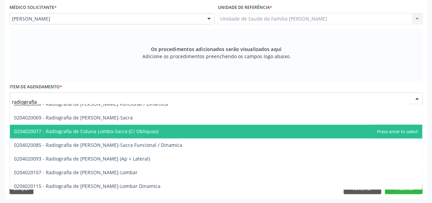
scroll to position [342, 0]
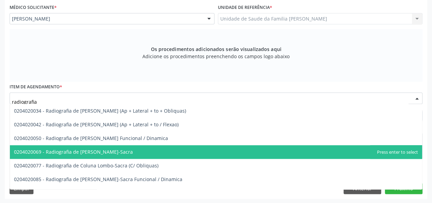
click at [74, 149] on span "0204020069 - Radiografia de [PERSON_NAME]-Sacra" at bounding box center [73, 151] width 119 height 6
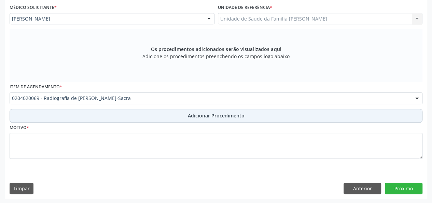
click at [200, 115] on span "Adicionar Procedimento" at bounding box center [216, 115] width 57 height 7
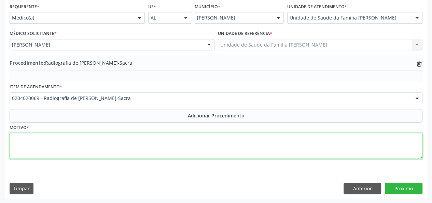
click at [30, 141] on textarea at bounding box center [216, 146] width 413 height 26
type textarea "d"
type textarea "Dor lombar"
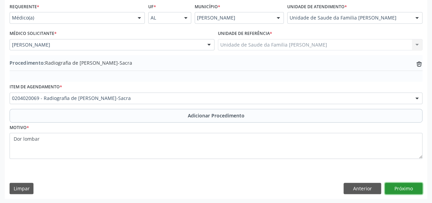
click at [404, 185] on button "Próximo" at bounding box center [404, 188] width 38 height 12
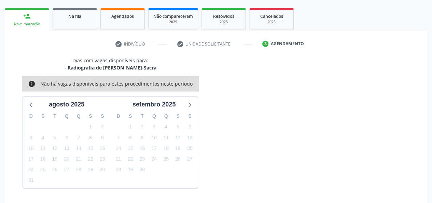
scroll to position [124, 0]
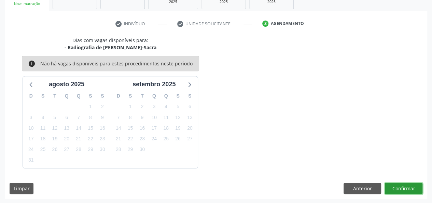
click at [418, 186] on button "Confirmar" at bounding box center [404, 188] width 38 height 12
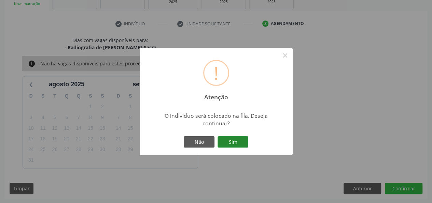
click at [226, 139] on button "Sim" at bounding box center [233, 142] width 31 height 12
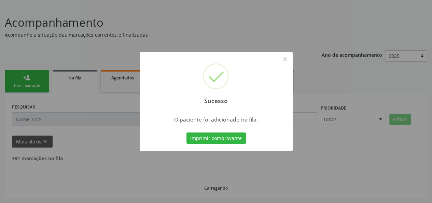
scroll to position [34, 0]
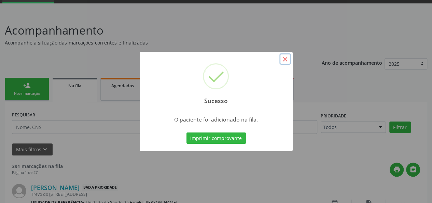
click at [290, 56] on button "×" at bounding box center [285, 59] width 12 height 12
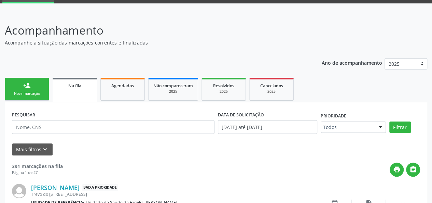
click at [45, 78] on link "person_add Nova marcação" at bounding box center [27, 89] width 44 height 23
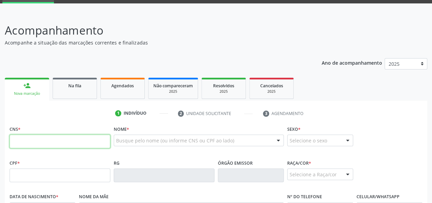
paste input "700 5047 7313 9854"
type input "700 5047 7313 9854"
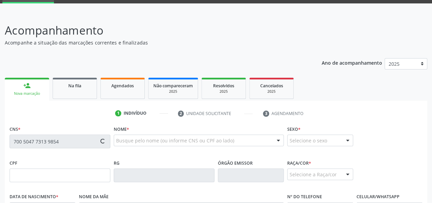
type input "540.172.464-00"
type input "17/10/1963"
type input "Zozima Cordeiro dos Santos"
type input "(82) 98113-0413"
type input "S/N"
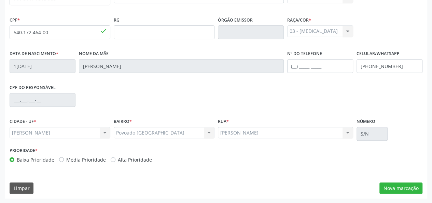
scroll to position [109, 0]
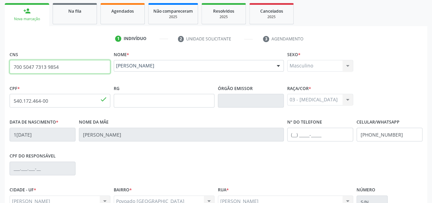
drag, startPoint x: 93, startPoint y: 71, endPoint x: 0, endPoint y: 71, distance: 92.9
click at [0, 71] on div "Acompanhamento Acompanhe a situação das marcações correntes e finalizadas Relat…" at bounding box center [216, 104] width 432 height 333
click at [30, 67] on input "text" at bounding box center [60, 67] width 101 height 14
paste input "708 7071 5779 8798"
type input "708 7071 5779 8798"
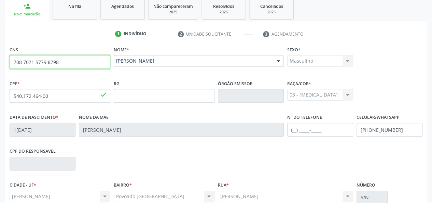
scroll to position [143, 0]
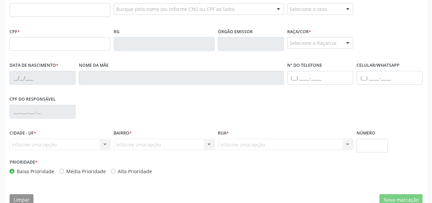
scroll to position [165, 0]
type input "708 7071 5779 8798"
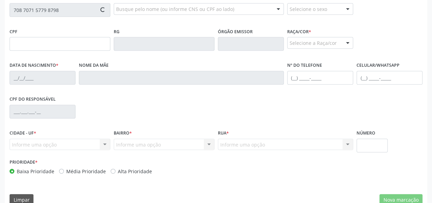
type input "724.532.144-20"
type input "29/09/1969"
type input "Maria da Conceicao Sampaio"
type input "(82) 98807-7104"
type input "31"
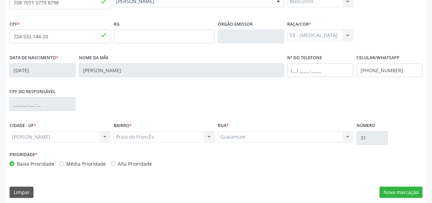
scroll to position [177, 0]
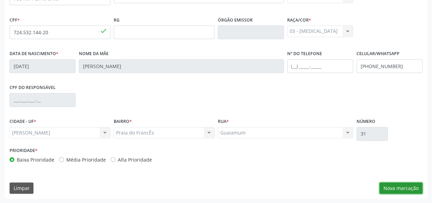
click at [407, 189] on button "Nova marcação" at bounding box center [401, 188] width 43 height 12
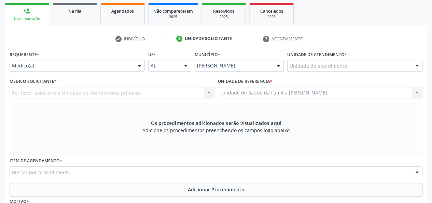
scroll to position [109, 0]
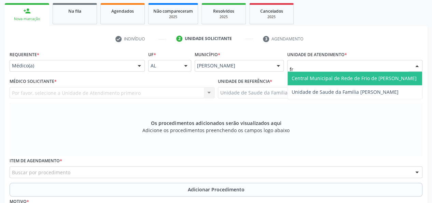
type input "fra"
click at [327, 78] on span "Unidade de Saude da Familia [PERSON_NAME]" at bounding box center [345, 78] width 107 height 6
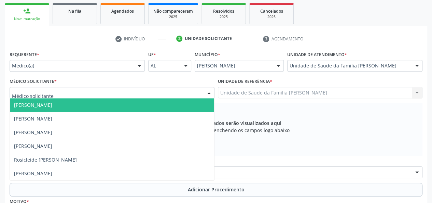
click at [53, 93] on div at bounding box center [112, 93] width 205 height 12
click at [52, 106] on span "[PERSON_NAME]" at bounding box center [33, 104] width 38 height 6
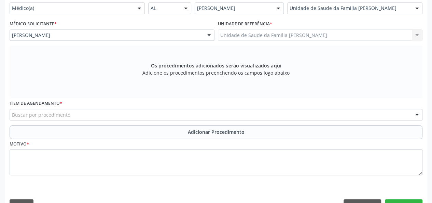
scroll to position [177, 0]
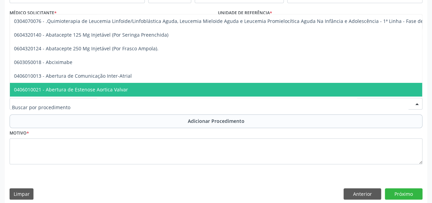
click at [29, 109] on input "text" at bounding box center [210, 107] width 397 height 14
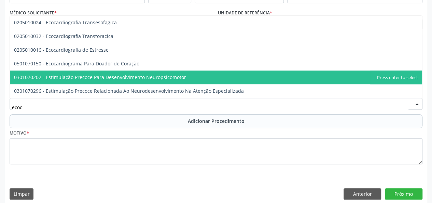
type input "ecoca"
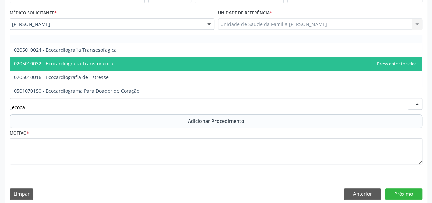
click at [82, 63] on span "0205010032 - Ecocardiografia Transtoracica" at bounding box center [63, 63] width 99 height 6
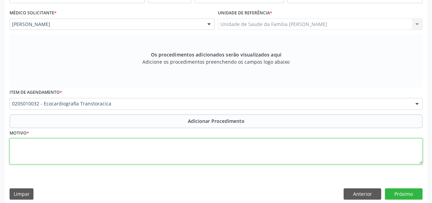
click at [18, 144] on textarea at bounding box center [216, 151] width 413 height 26
type textarea "HAS, historico de IAM"
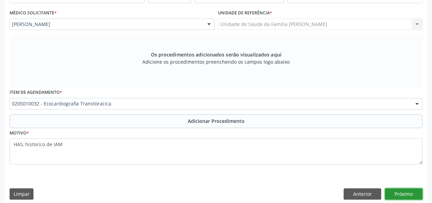
click at [394, 196] on button "Próximo" at bounding box center [404, 194] width 38 height 12
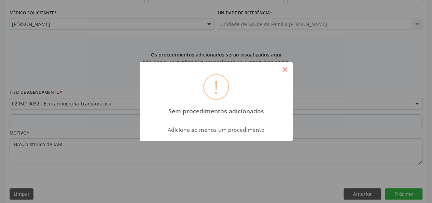
click at [285, 70] on button "×" at bounding box center [285, 70] width 12 height 12
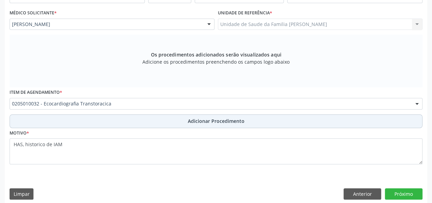
click at [197, 115] on button "Adicionar Procedimento" at bounding box center [216, 121] width 413 height 14
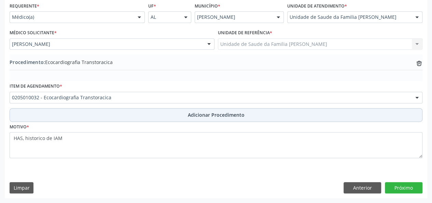
scroll to position [156, 0]
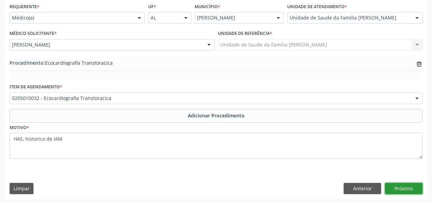
click at [402, 185] on button "Próximo" at bounding box center [404, 188] width 38 height 12
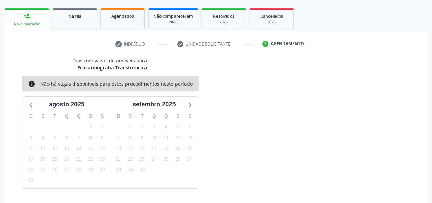
scroll to position [124, 0]
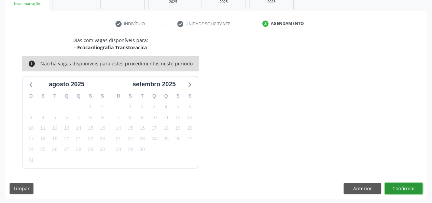
click at [408, 186] on button "Confirmar" at bounding box center [404, 188] width 38 height 12
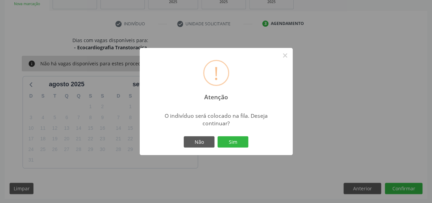
click at [249, 144] on div "Não Sim" at bounding box center [216, 142] width 68 height 14
click at [237, 144] on button "Sim" at bounding box center [233, 142] width 31 height 12
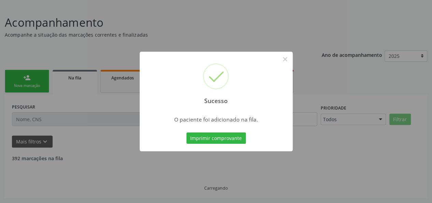
scroll to position [34, 0]
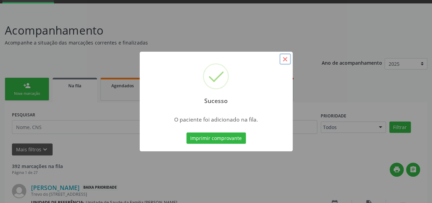
click at [285, 56] on button "×" at bounding box center [285, 59] width 12 height 12
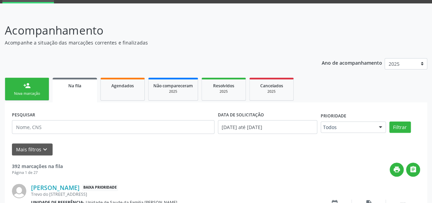
click at [27, 86] on div "person_add" at bounding box center [27, 86] width 8 height 8
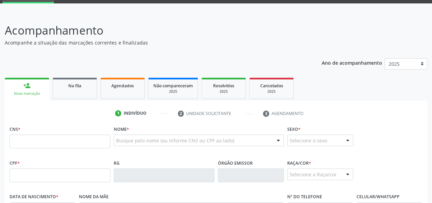
click at [19, 125] on label "CNS *" at bounding box center [15, 129] width 11 height 11
paste input "707 8046 1907 4017"
type input "707 8046 1907 4017"
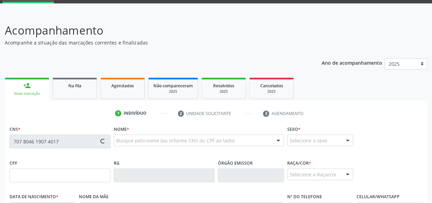
type input "24/06/1987"
type input "Maria da Conceicao"
type input "318"
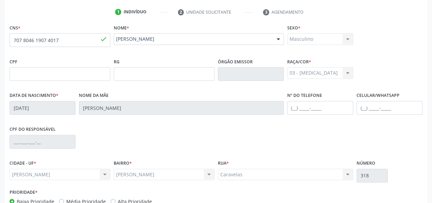
scroll to position [137, 0]
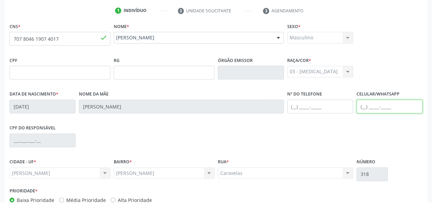
click at [363, 104] on input "text" at bounding box center [390, 106] width 66 height 14
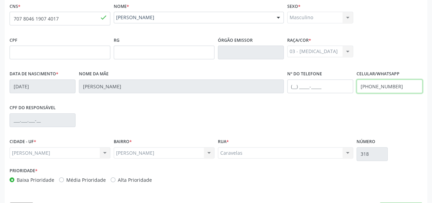
scroll to position [177, 0]
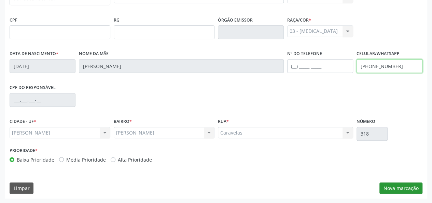
type input "[PHONE_NUMBER]"
click at [408, 189] on button "Nova marcação" at bounding box center [401, 188] width 43 height 12
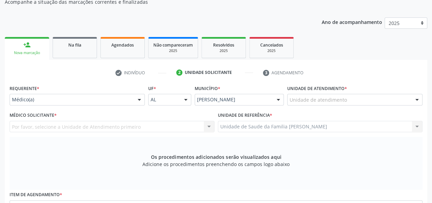
scroll to position [74, 0]
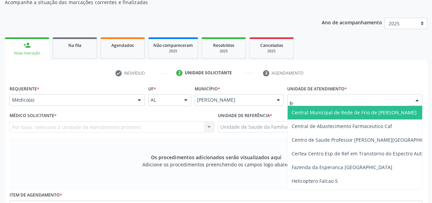
type input "fra"
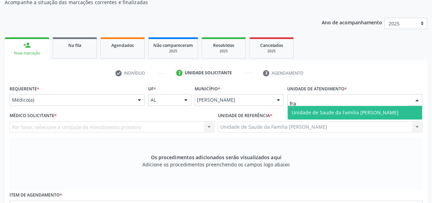
click at [306, 109] on span "Unidade de Saude da Familia [PERSON_NAME]" at bounding box center [345, 112] width 107 height 6
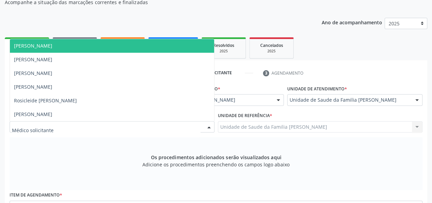
click at [30, 46] on span "[PERSON_NAME]" at bounding box center [33, 45] width 38 height 6
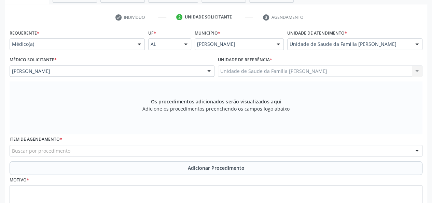
scroll to position [182, 0]
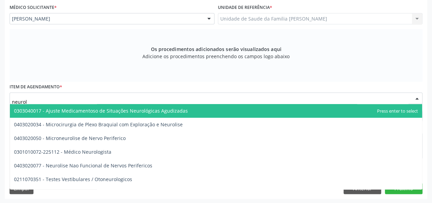
type input "neurolo"
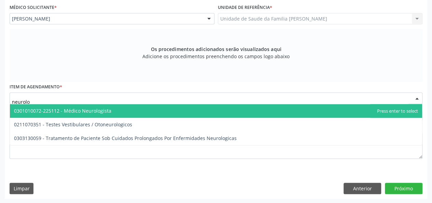
click at [68, 112] on span "0301010072-225112 - Médico Neurologista" at bounding box center [62, 110] width 97 height 6
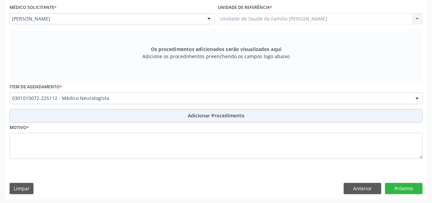
click at [243, 112] on span "Adicionar Procedimento" at bounding box center [216, 115] width 57 height 7
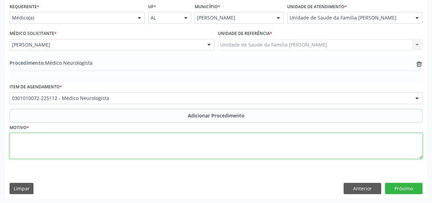
click at [18, 145] on textarea at bounding box center [216, 146] width 413 height 26
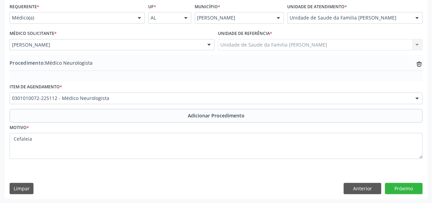
click at [262, 174] on div "Requerente * Médico(a) Médico(a) Enfermeiro(a) Paciente Nenhum resultado encont…" at bounding box center [216, 99] width 423 height 197
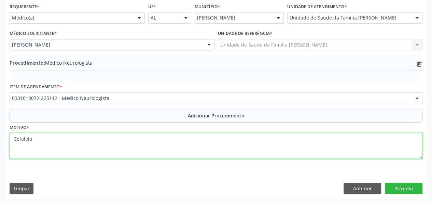
click at [37, 140] on textarea "Cefaleia" at bounding box center [216, 146] width 413 height 26
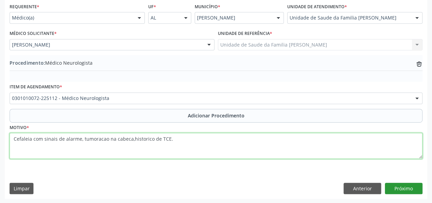
type textarea "Cefaleia com sinais de alarme, tumoracao na cabeca,historico de TCE."
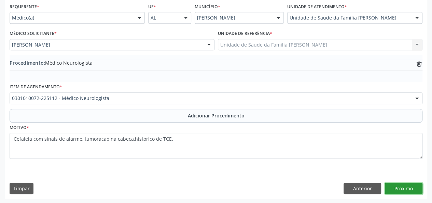
click at [412, 187] on button "Próximo" at bounding box center [404, 188] width 38 height 12
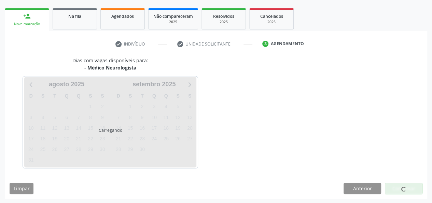
scroll to position [124, 0]
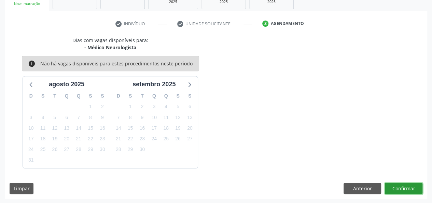
click at [407, 190] on button "Confirmar" at bounding box center [404, 188] width 38 height 12
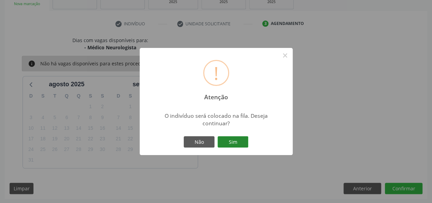
click at [233, 141] on button "Sim" at bounding box center [233, 142] width 31 height 12
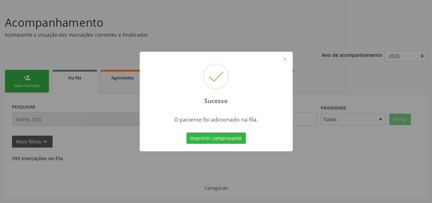
scroll to position [34, 0]
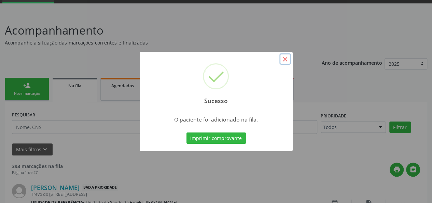
click at [287, 60] on button "×" at bounding box center [285, 59] width 12 height 12
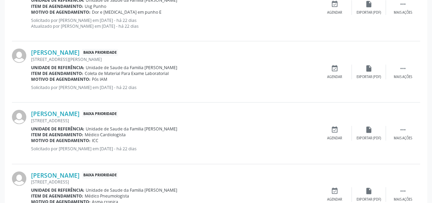
scroll to position [967, 0]
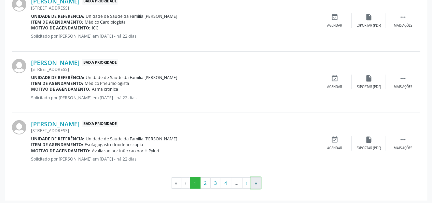
click at [259, 178] on button "»" at bounding box center [256, 183] width 10 height 12
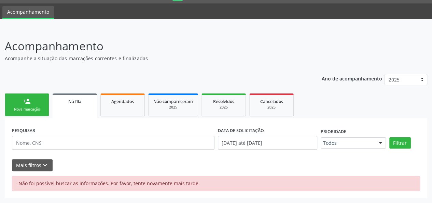
scroll to position [18, 0]
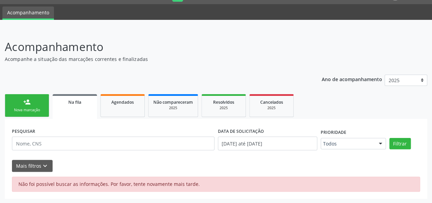
drag, startPoint x: 38, startPoint y: 103, endPoint x: 33, endPoint y: 103, distance: 4.4
click at [38, 103] on link "person_add Nova marcação" at bounding box center [27, 105] width 44 height 23
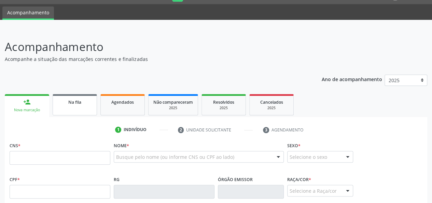
click at [74, 104] on span "Na fila" at bounding box center [74, 102] width 13 height 6
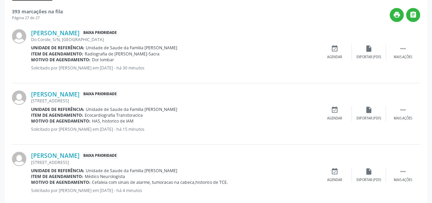
scroll to position [222, 0]
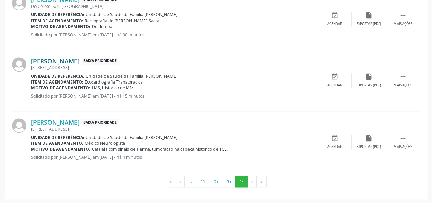
click at [69, 59] on link "[PERSON_NAME]" at bounding box center [55, 61] width 49 height 8
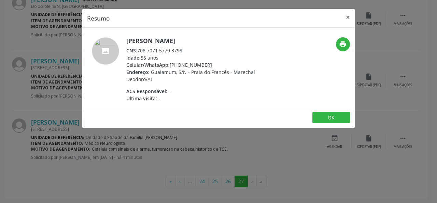
drag, startPoint x: 185, startPoint y: 51, endPoint x: 139, endPoint y: 49, distance: 45.1
click at [139, 49] on div "CNS: 708 7071 5779 8798" at bounding box center [192, 50] width 133 height 7
copy div "708 7071 5779 8798"
click at [351, 18] on button "×" at bounding box center [348, 17] width 14 height 17
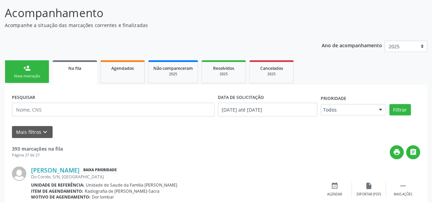
scroll to position [0, 0]
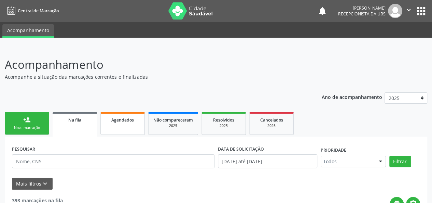
click at [120, 127] on link "Agendados" at bounding box center [122, 123] width 44 height 23
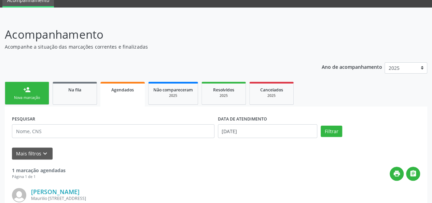
scroll to position [68, 0]
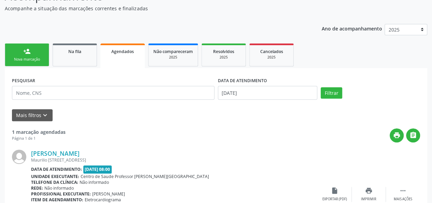
click at [22, 62] on div "Nova marcação" at bounding box center [27, 59] width 34 height 5
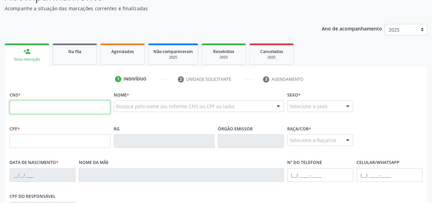
click at [24, 104] on input "text" at bounding box center [60, 107] width 101 height 14
paste input "708 7071 5779 8798"
type input "708 7071 5779 8798"
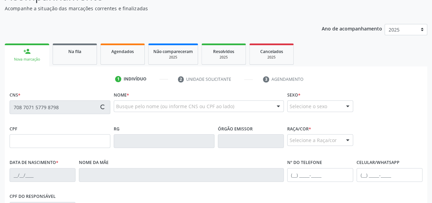
type input "724.532.144-20"
type input "29/09/1969"
type input "Maria da Conceicao Sampaio"
type input "(82) 98807-7104"
type input "31"
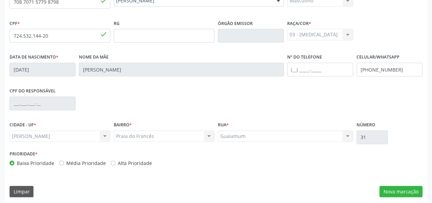
scroll to position [177, 0]
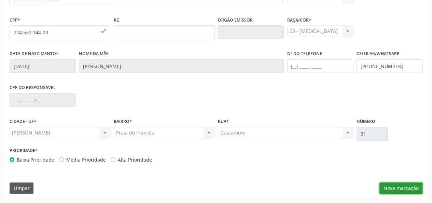
click at [403, 187] on button "Nova marcação" at bounding box center [401, 188] width 43 height 12
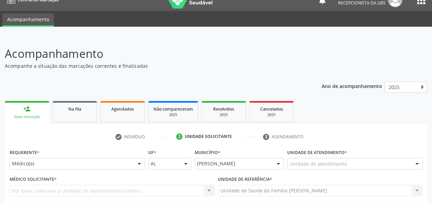
scroll to position [0, 0]
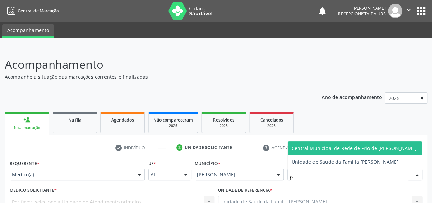
type input "fra"
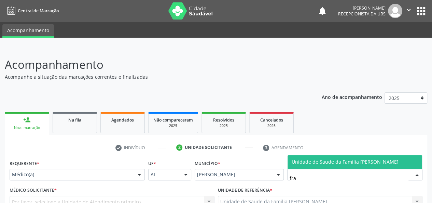
click at [314, 165] on span "Unidade de Saude da Familia [PERSON_NAME]" at bounding box center [355, 162] width 135 height 14
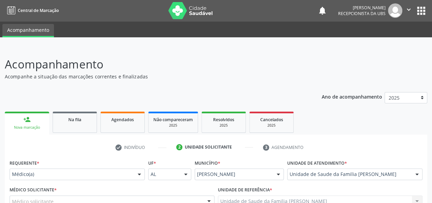
scroll to position [103, 0]
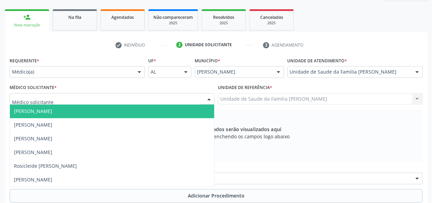
click at [28, 108] on span "[PERSON_NAME]" at bounding box center [33, 111] width 38 height 6
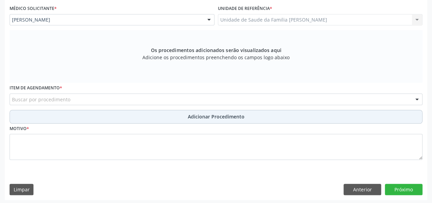
scroll to position [182, 0]
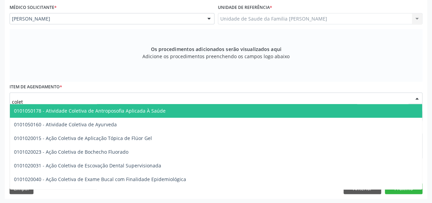
type input "coleta"
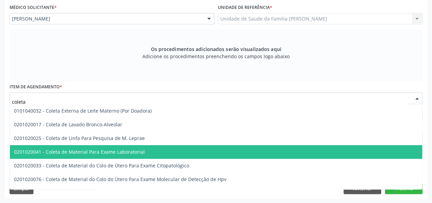
click at [73, 149] on span "0201020041 - Coleta de Material Para Exame Laboratorial" at bounding box center [79, 151] width 131 height 6
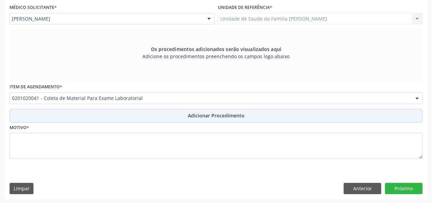
click at [197, 115] on span "Adicionar Procedimento" at bounding box center [216, 115] width 57 height 7
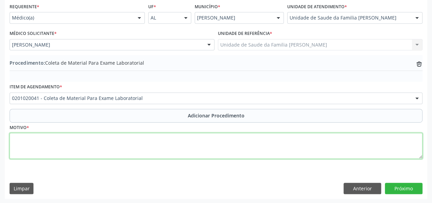
click at [27, 138] on textarea at bounding box center [216, 146] width 413 height 26
type textarea "HAS"
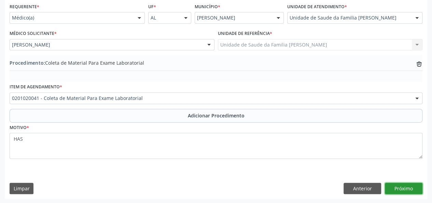
click at [414, 188] on button "Próximo" at bounding box center [404, 188] width 38 height 12
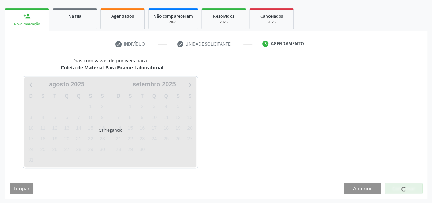
scroll to position [124, 0]
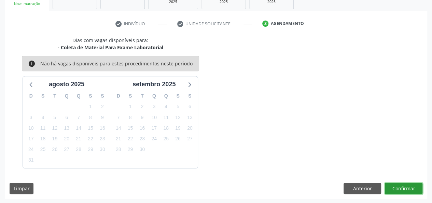
click at [406, 185] on button "Confirmar" at bounding box center [404, 188] width 38 height 12
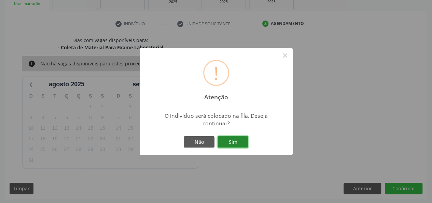
click at [230, 139] on button "Sim" at bounding box center [233, 142] width 31 height 12
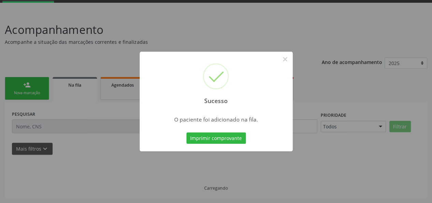
scroll to position [34, 0]
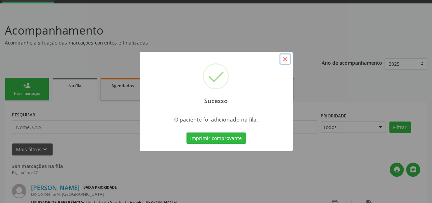
click at [286, 60] on button "×" at bounding box center [285, 59] width 12 height 12
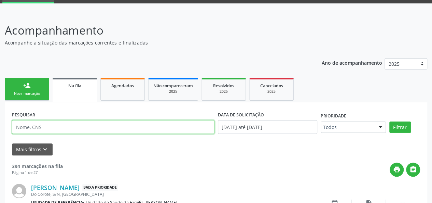
click at [32, 123] on input "text" at bounding box center [113, 127] width 203 height 14
paste input "708901741248614"
type input "708901741248614"
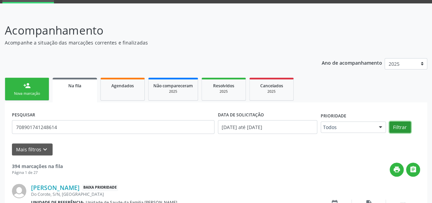
click at [396, 128] on button "Filtrar" at bounding box center [401, 127] width 22 height 12
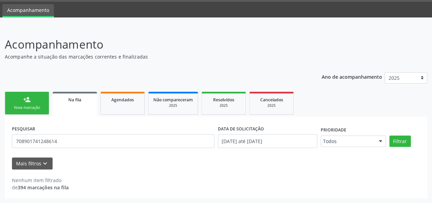
scroll to position [20, 0]
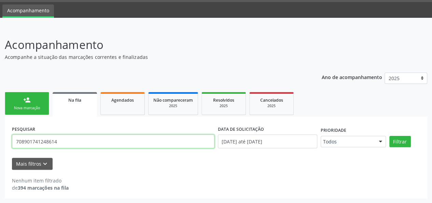
drag, startPoint x: 83, startPoint y: 140, endPoint x: 0, endPoint y: 150, distance: 83.3
click at [0, 150] on div "Acompanhamento Acompanhe a situação das marcações correntes e finalizadas Relat…" at bounding box center [216, 115] width 432 height 176
type input "Eliezina"
click at [390, 136] on button "Filtrar" at bounding box center [401, 142] width 22 height 12
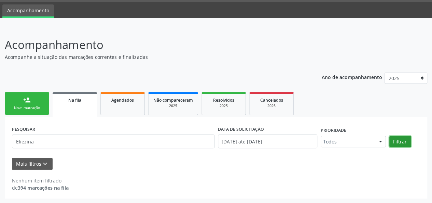
click at [394, 138] on button "Filtrar" at bounding box center [401, 142] width 22 height 12
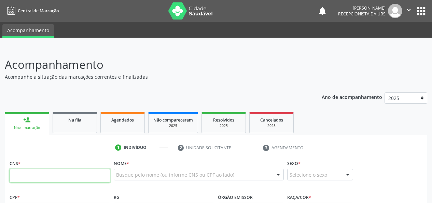
scroll to position [20, 0]
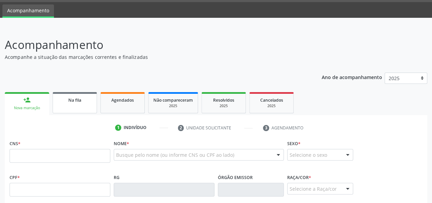
click at [90, 101] on div "Na fila" at bounding box center [75, 99] width 34 height 7
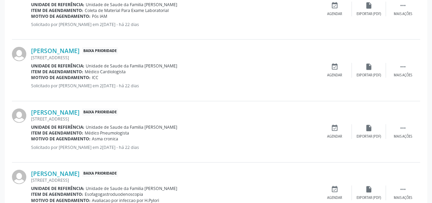
scroll to position [967, 0]
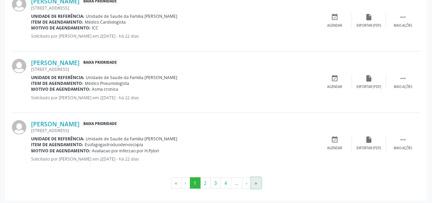
click at [258, 179] on button "»" at bounding box center [256, 183] width 10 height 12
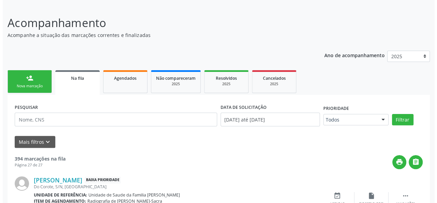
scroll to position [283, 0]
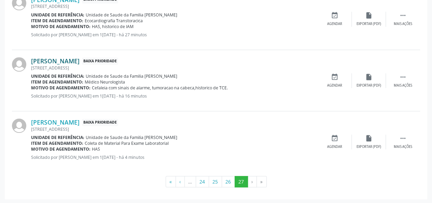
click at [80, 60] on link "[PERSON_NAME]" at bounding box center [55, 61] width 49 height 8
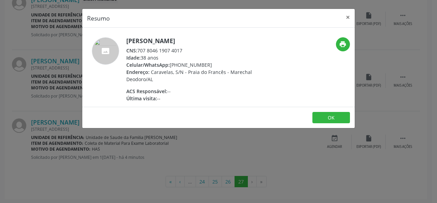
drag, startPoint x: 189, startPoint y: 49, endPoint x: 139, endPoint y: 50, distance: 49.2
click at [139, 50] on div "CNS: 707 8046 1907 4017" at bounding box center [192, 50] width 133 height 7
copy div "707 8046 1907 4017"
click at [351, 15] on button "×" at bounding box center [348, 17] width 14 height 17
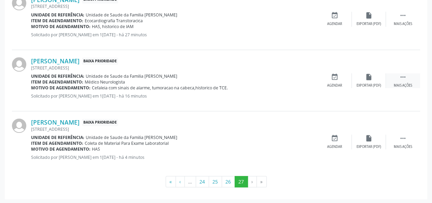
click at [413, 82] on div " Mais ações" at bounding box center [403, 80] width 34 height 15
click at [339, 76] on div "cancel Cancelar" at bounding box center [335, 80] width 34 height 15
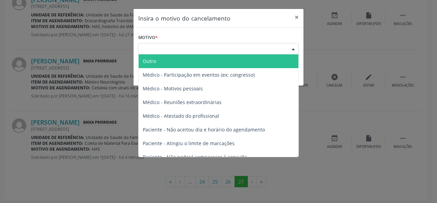
click at [145, 48] on div "Escolha o motivo" at bounding box center [218, 49] width 161 height 12
click at [146, 57] on span "Outro" at bounding box center [219, 61] width 160 height 14
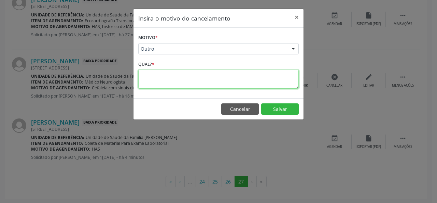
click at [142, 76] on textarea at bounding box center [218, 79] width 161 height 19
click at [251, 76] on textarea "Agendado pela regulacao,para o dia. 2[DATE] entregue a [GEOGRAPHIC_DATA]." at bounding box center [218, 79] width 161 height 19
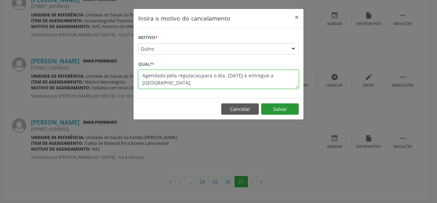
type textarea "Agendado pela regulacao,para o dia. [DATE] e entregue a [GEOGRAPHIC_DATA]."
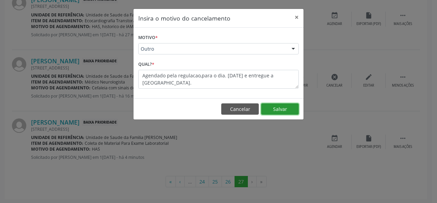
click at [282, 108] on button "Salvar" at bounding box center [280, 109] width 38 height 12
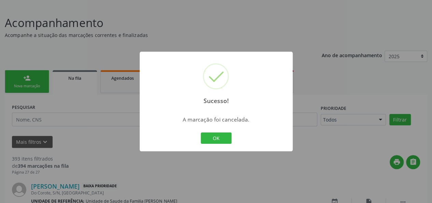
scroll to position [228, 0]
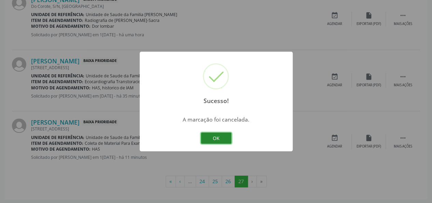
click at [219, 136] on button "OK" at bounding box center [216, 138] width 31 height 12
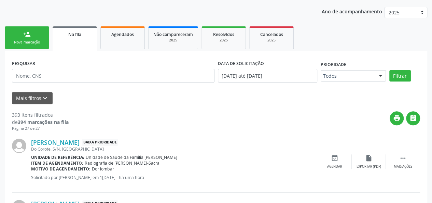
scroll to position [57, 0]
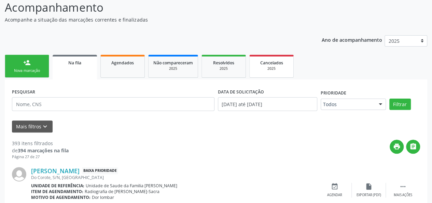
click at [264, 66] on div "2025" at bounding box center [272, 68] width 34 height 5
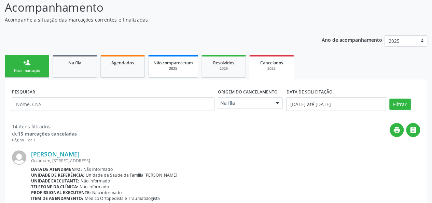
click at [165, 60] on span "Não compareceram" at bounding box center [173, 63] width 40 height 6
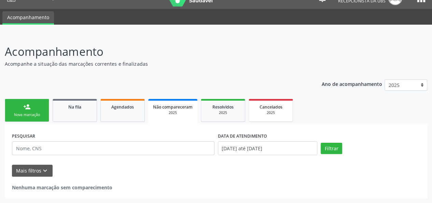
scroll to position [12, 0]
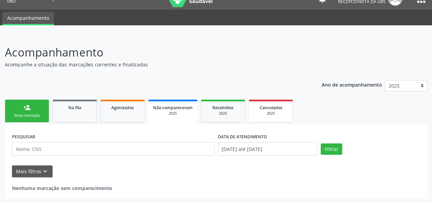
click at [262, 114] on div "2025" at bounding box center [271, 113] width 34 height 5
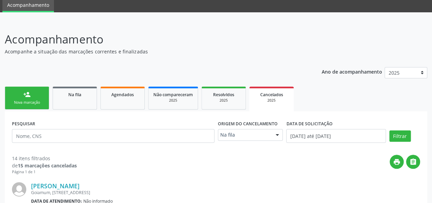
scroll to position [0, 0]
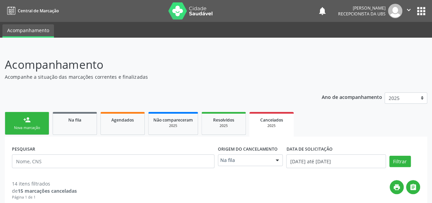
click at [23, 117] on link "person_add Nova marcação" at bounding box center [27, 123] width 44 height 23
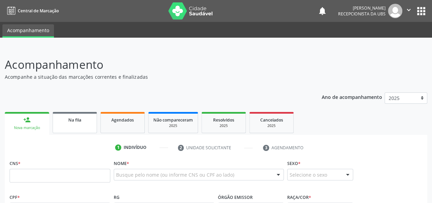
click at [88, 122] on div "Na fila" at bounding box center [75, 119] width 34 height 7
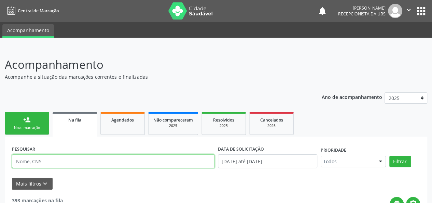
click at [72, 163] on input "text" at bounding box center [113, 161] width 203 height 14
type input "[PERSON_NAME]"
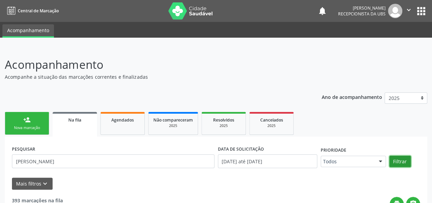
click at [404, 156] on button "Filtrar" at bounding box center [401, 161] width 22 height 12
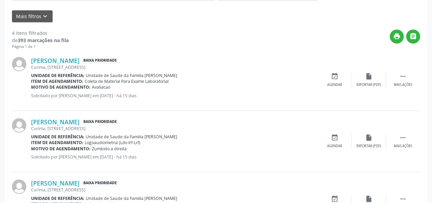
scroll to position [133, 0]
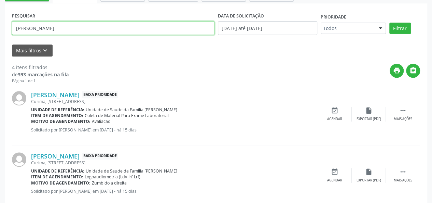
drag, startPoint x: 53, startPoint y: 29, endPoint x: 4, endPoint y: 31, distance: 48.9
click at [4, 31] on div "Acompanhamento Acompanhe a situação das marcações correntes e finalizadas Relat…" at bounding box center [216, 127] width 432 height 426
type input "costa"
click at [390, 23] on button "Filtrar" at bounding box center [401, 29] width 22 height 12
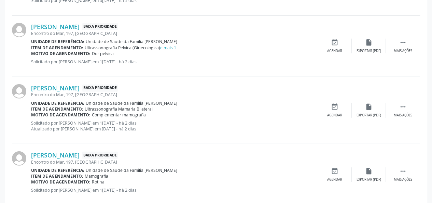
scroll to position [972, 0]
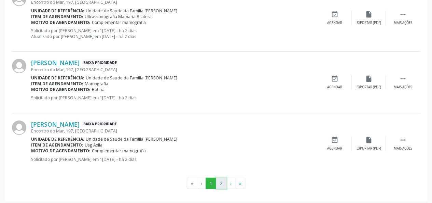
click at [220, 180] on button "2" at bounding box center [221, 183] width 11 height 12
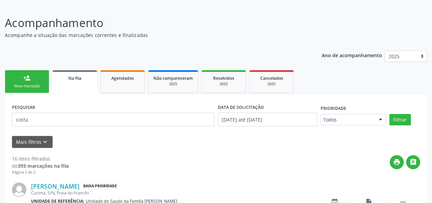
scroll to position [106, 0]
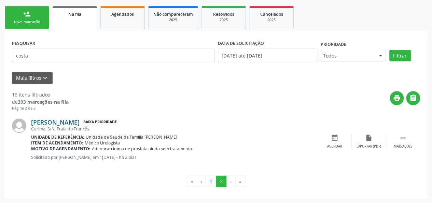
click at [74, 122] on link "[PERSON_NAME]" at bounding box center [55, 122] width 49 height 8
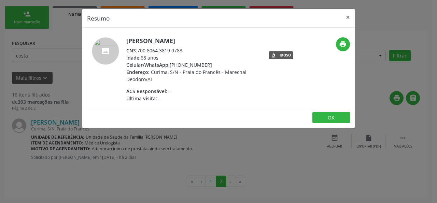
drag, startPoint x: 182, startPoint y: 52, endPoint x: 137, endPoint y: 51, distance: 45.1
click at [137, 51] on div "CNS: 700 8064 3819 0788" at bounding box center [192, 50] width 133 height 7
copy div "700 8064 3819 0788"
click at [351, 15] on button "×" at bounding box center [348, 17] width 14 height 17
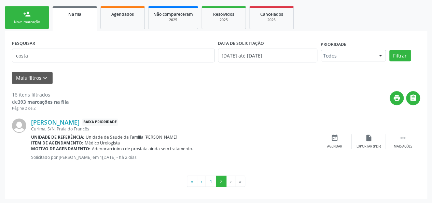
click at [36, 19] on div "Nova marcação" at bounding box center [27, 21] width 34 height 5
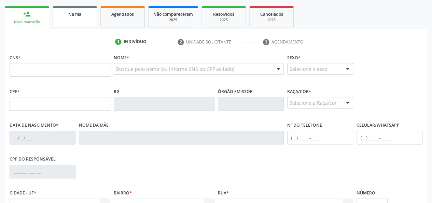
click at [84, 19] on link "Na fila" at bounding box center [75, 16] width 44 height 21
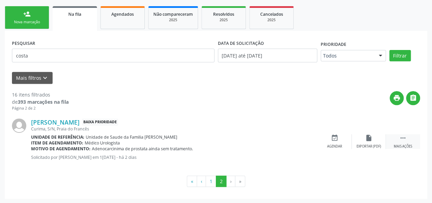
click at [398, 136] on div " Mais ações" at bounding box center [403, 141] width 34 height 15
click at [334, 135] on icon "cancel" at bounding box center [335, 138] width 8 height 8
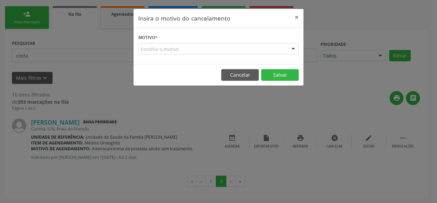
click at [148, 47] on div "Escolha o motivo" at bounding box center [218, 49] width 161 height 12
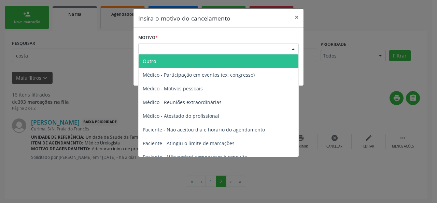
click at [150, 57] on span "Outro" at bounding box center [219, 61] width 160 height 14
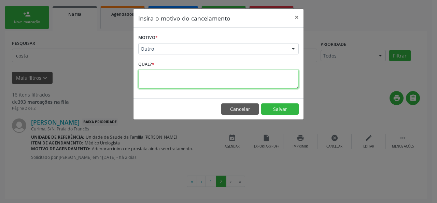
click at [150, 71] on textarea at bounding box center [218, 79] width 161 height 19
type textarea "M"
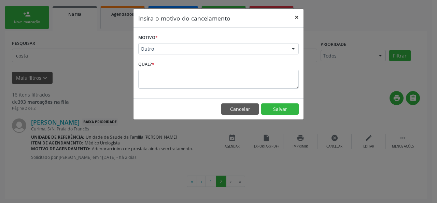
click at [295, 16] on button "×" at bounding box center [297, 17] width 14 height 17
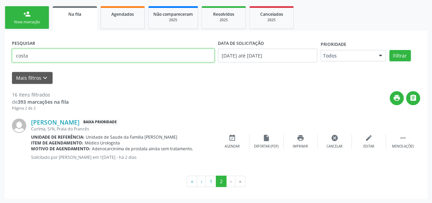
drag, startPoint x: 44, startPoint y: 52, endPoint x: 0, endPoint y: 61, distance: 45.3
click at [0, 61] on div "Acompanhamento Acompanhe a situação das marcações correntes e finalizadas Relat…" at bounding box center [216, 73] width 432 height 262
type input "vaz"
click at [390, 50] on button "Filtrar" at bounding box center [401, 56] width 22 height 12
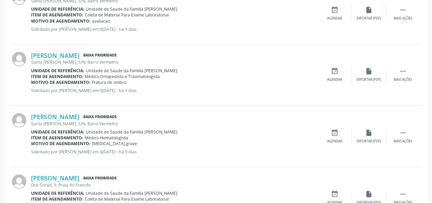
scroll to position [311, 0]
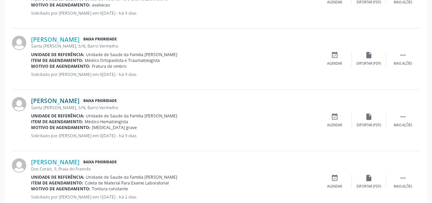
click at [80, 101] on link "[PERSON_NAME]" at bounding box center [55, 101] width 49 height 8
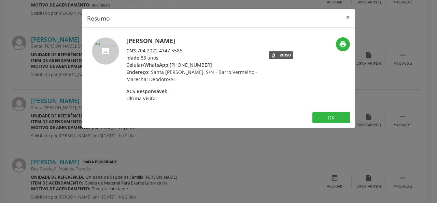
drag, startPoint x: 188, startPoint y: 49, endPoint x: 138, endPoint y: 50, distance: 49.6
click at [138, 50] on div "CNS: 704 2022 4147 5586" at bounding box center [192, 50] width 133 height 7
copy div "704 2022 4147 5586"
click at [350, 15] on button "×" at bounding box center [348, 17] width 14 height 17
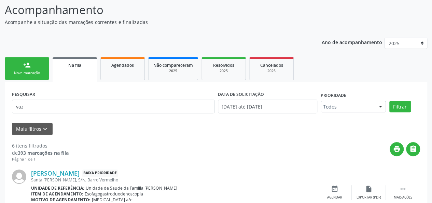
scroll to position [37, 0]
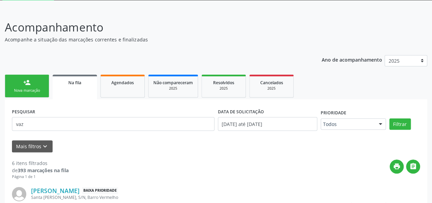
click at [26, 89] on div "Nova marcação" at bounding box center [27, 90] width 34 height 5
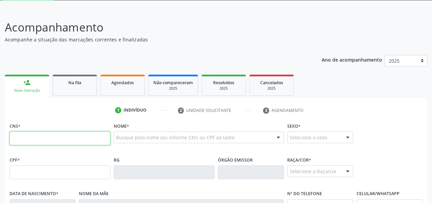
click at [21, 141] on input "text" at bounding box center [60, 138] width 101 height 14
paste input "709 6066 0599 3376"
type input "709 6066 0599 3376"
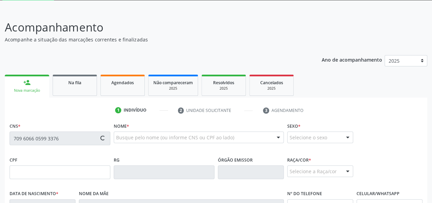
type input "[DATE]"
type input "[PERSON_NAME]"
type input "[PHONE_NUMBER]"
type input "176"
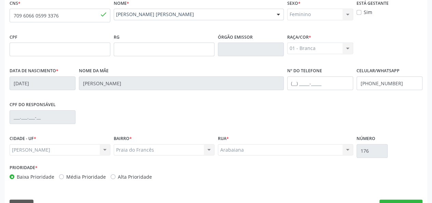
scroll to position [177, 0]
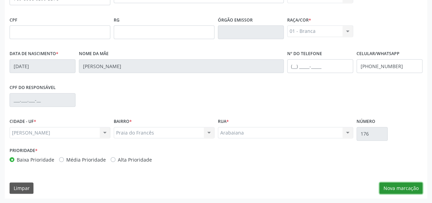
click at [402, 188] on button "Nova marcação" at bounding box center [401, 188] width 43 height 12
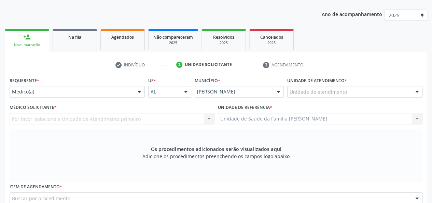
scroll to position [74, 0]
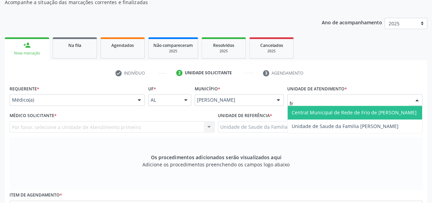
type input "fra"
click at [307, 107] on span "Unidade de Saude da Familia [PERSON_NAME]" at bounding box center [355, 113] width 135 height 14
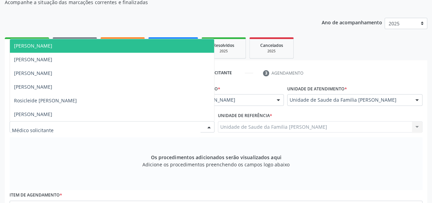
click at [38, 49] on span "[PERSON_NAME]" at bounding box center [112, 46] width 204 height 14
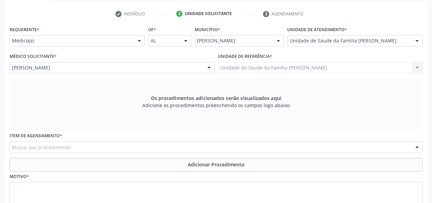
scroll to position [143, 0]
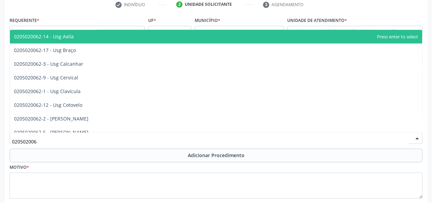
type input "0205020062"
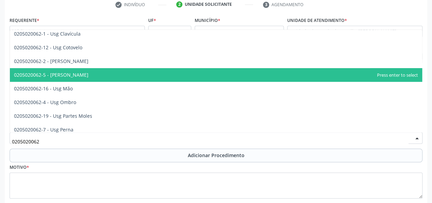
scroll to position [68, 0]
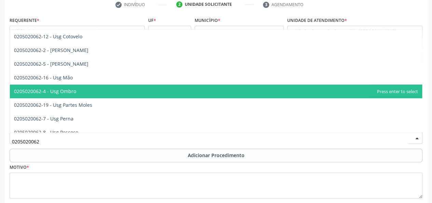
click at [61, 92] on span "0205020062-4 - Usg Ombro" at bounding box center [45, 91] width 62 height 6
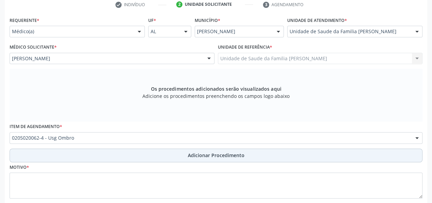
click at [191, 154] on span "Adicionar Procedimento" at bounding box center [216, 154] width 57 height 7
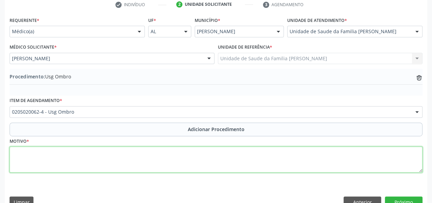
click at [17, 152] on textarea at bounding box center [216, 159] width 413 height 26
click at [24, 151] on textarea "Dor,historico de ruptura de ligamento." at bounding box center [216, 159] width 413 height 26
type textarea "Dor, historico de ruptura de ligamento."
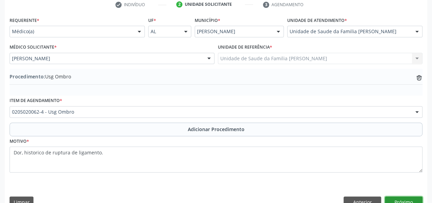
click at [390, 197] on button "Próximo" at bounding box center [404, 202] width 38 height 12
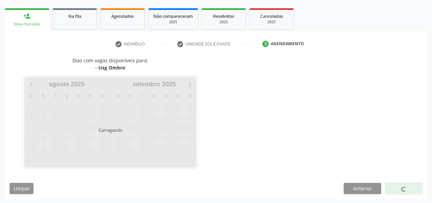
scroll to position [124, 0]
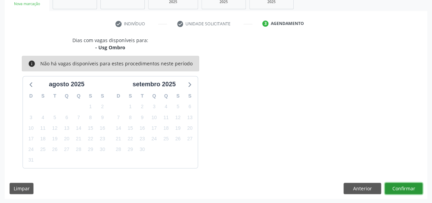
click at [400, 187] on button "Confirmar" at bounding box center [404, 188] width 38 height 12
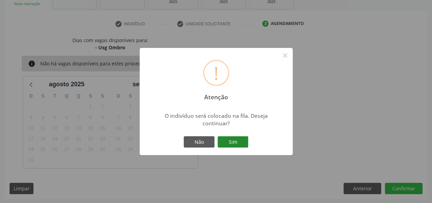
click at [237, 146] on button "Sim" at bounding box center [233, 142] width 31 height 12
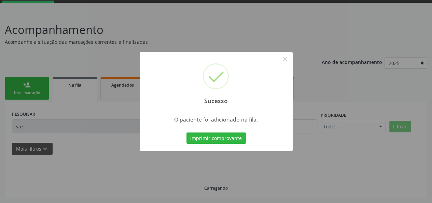
scroll to position [34, 0]
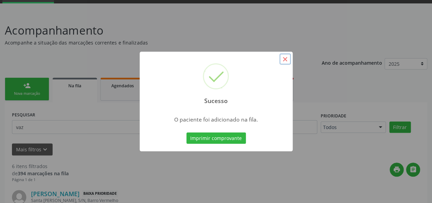
click at [288, 61] on button "×" at bounding box center [285, 59] width 12 height 12
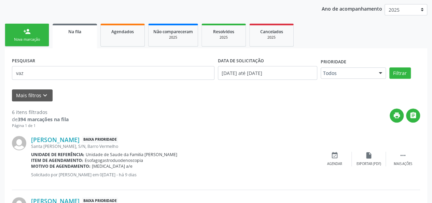
scroll to position [84, 0]
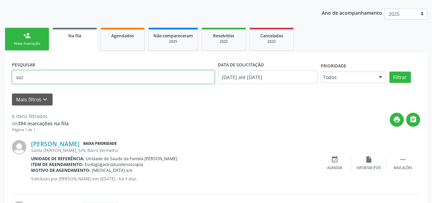
drag, startPoint x: 47, startPoint y: 80, endPoint x: 5, endPoint y: 77, distance: 42.8
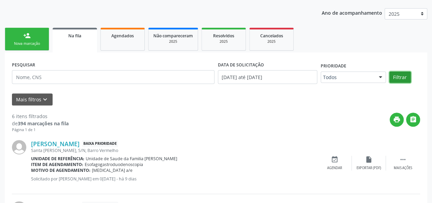
click at [398, 75] on button "Filtrar" at bounding box center [401, 77] width 22 height 12
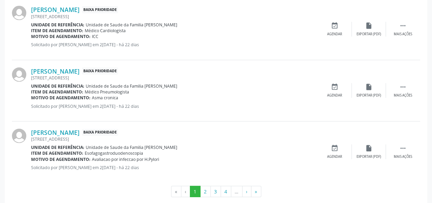
scroll to position [967, 0]
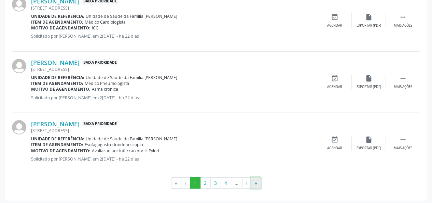
click at [254, 177] on button "»" at bounding box center [256, 183] width 10 height 12
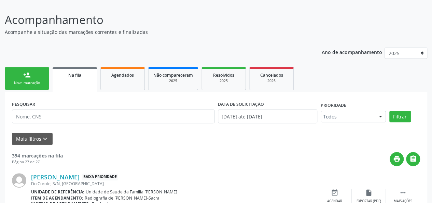
scroll to position [0, 0]
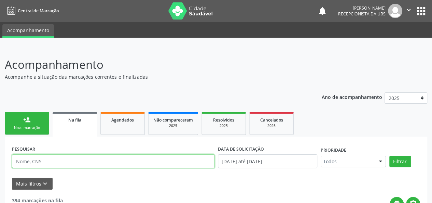
click at [35, 159] on input "text" at bounding box center [113, 161] width 203 height 14
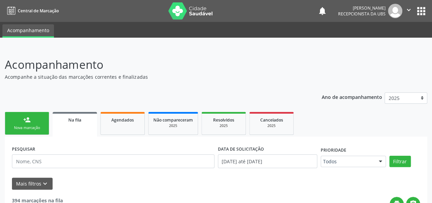
drag, startPoint x: 35, startPoint y: 159, endPoint x: 25, endPoint y: 125, distance: 35.3
click at [25, 125] on div "Nova marcação" at bounding box center [27, 127] width 34 height 5
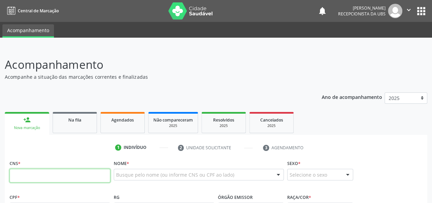
click at [18, 171] on input "text" at bounding box center [60, 175] width 101 height 14
click at [32, 174] on input "text" at bounding box center [60, 175] width 101 height 14
paste input "700 7069 4846 7774"
type input "700 7069 4846 7774"
type input "[DATE]"
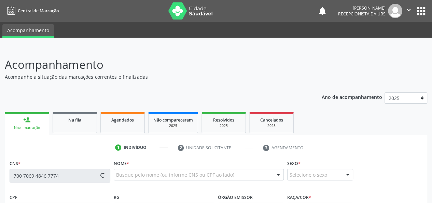
type input "[PERSON_NAME]"
type input "[PHONE_NUMBER]"
type input "120"
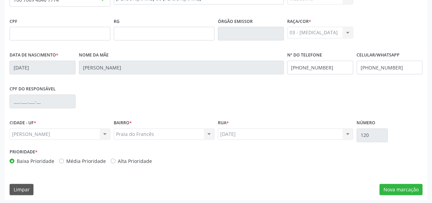
scroll to position [177, 0]
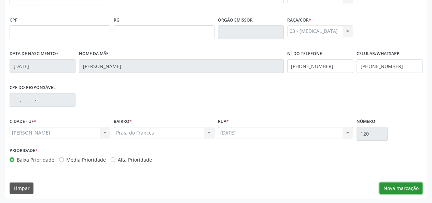
click at [402, 191] on button "Nova marcação" at bounding box center [401, 188] width 43 height 12
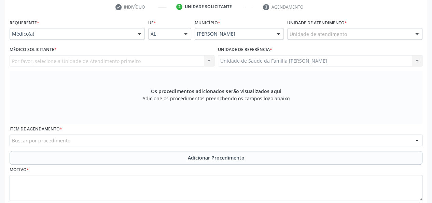
scroll to position [74, 0]
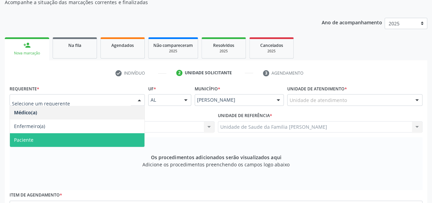
click at [21, 137] on span "Paciente" at bounding box center [23, 139] width 19 height 6
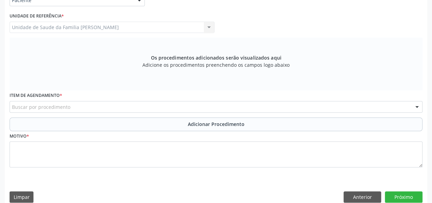
scroll to position [177, 0]
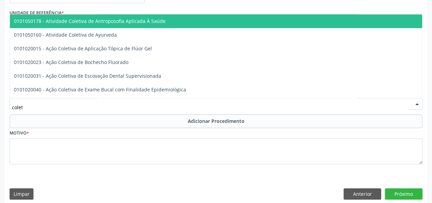
type input "coleta"
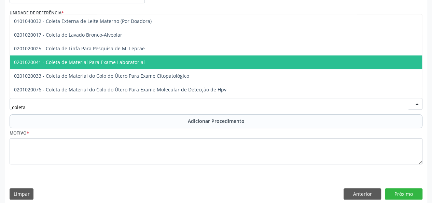
click at [66, 55] on span "0201020041 - Coleta de Material Para Exame Laboratorial" at bounding box center [256, 62] width 493 height 14
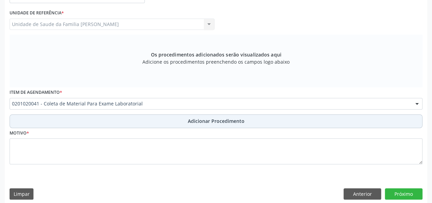
click at [190, 115] on button "Adicionar Procedimento" at bounding box center [216, 121] width 413 height 14
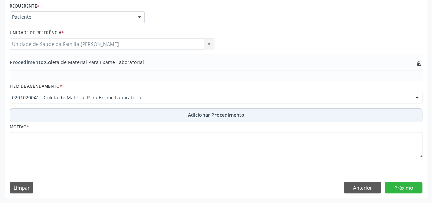
scroll to position [156, 0]
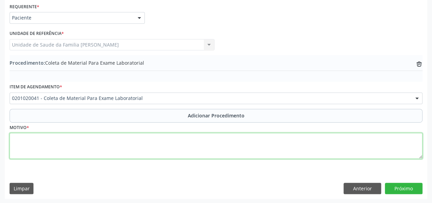
click at [25, 145] on textarea at bounding box center [216, 146] width 413 height 26
type textarea "G"
type textarea "Has"
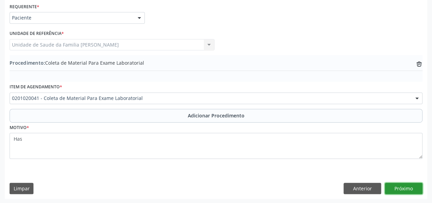
click at [402, 188] on button "Próximo" at bounding box center [404, 188] width 38 height 12
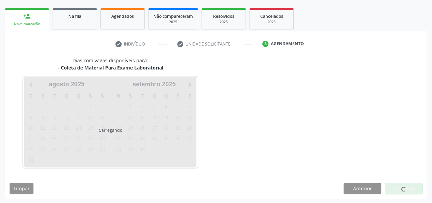
scroll to position [124, 0]
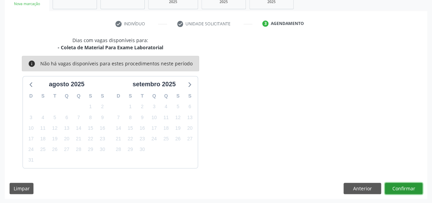
click at [402, 188] on button "Confirmar" at bounding box center [404, 188] width 38 height 12
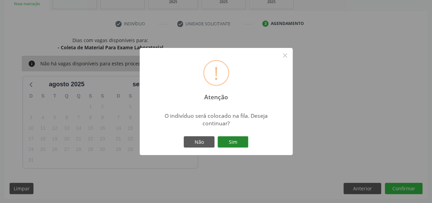
click at [236, 140] on button "Sim" at bounding box center [233, 142] width 31 height 12
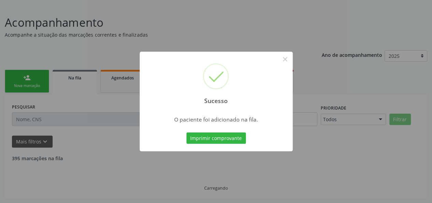
scroll to position [34, 0]
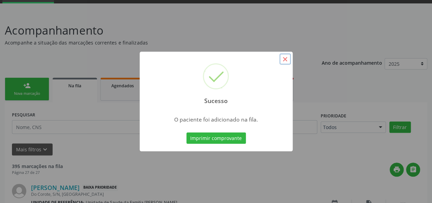
click at [283, 58] on button "×" at bounding box center [285, 59] width 12 height 12
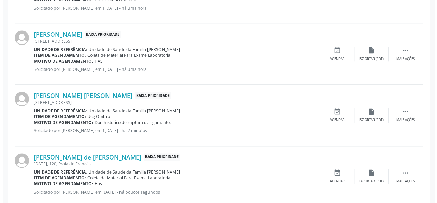
scroll to position [344, 0]
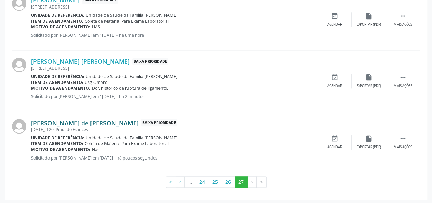
click at [71, 120] on link "[PERSON_NAME] de [PERSON_NAME]" at bounding box center [85, 123] width 108 height 8
